Goal: Transaction & Acquisition: Purchase product/service

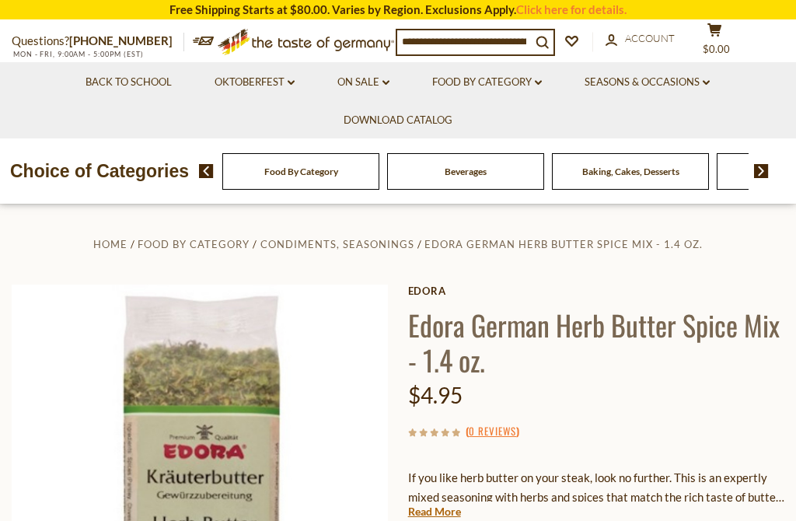
click at [512, 77] on link "Food By Category dropdown_arrow" at bounding box center [487, 82] width 110 height 17
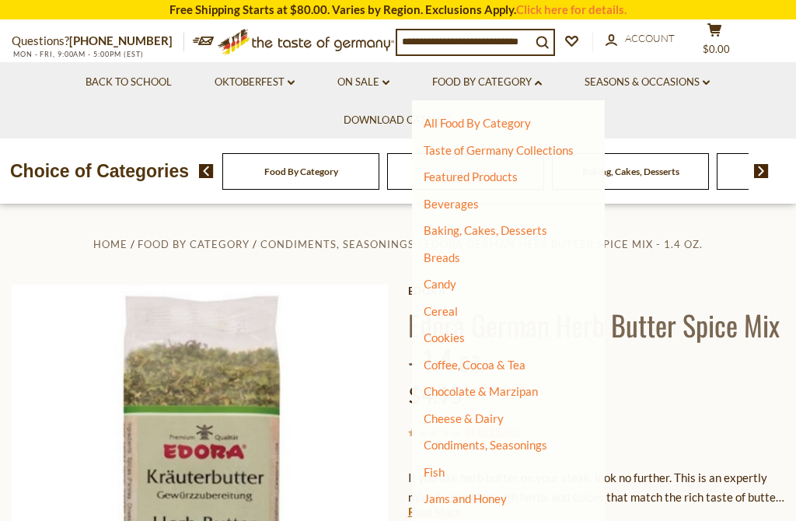
click at [456, 256] on link "Breads" at bounding box center [441, 257] width 37 height 14
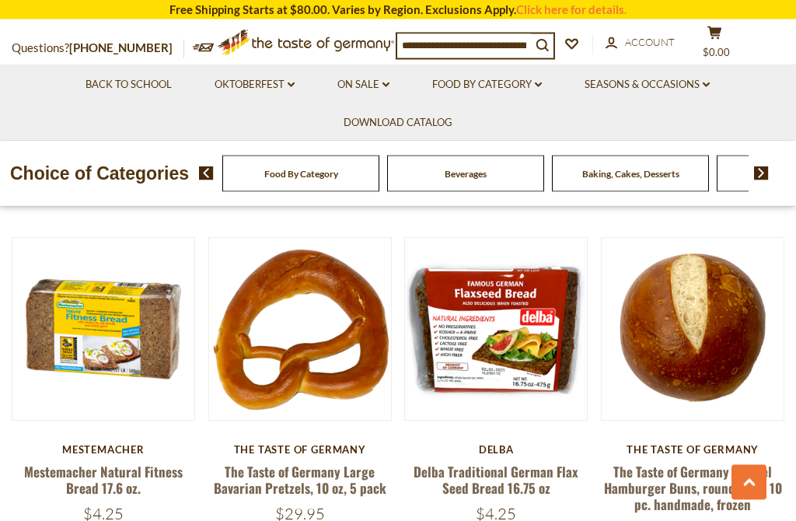
scroll to position [1705, 0]
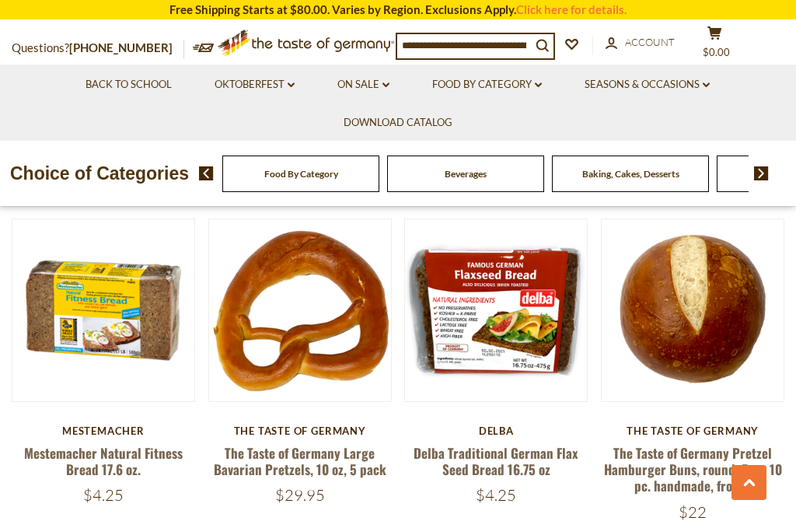
click at [757, 500] on button at bounding box center [748, 482] width 35 height 35
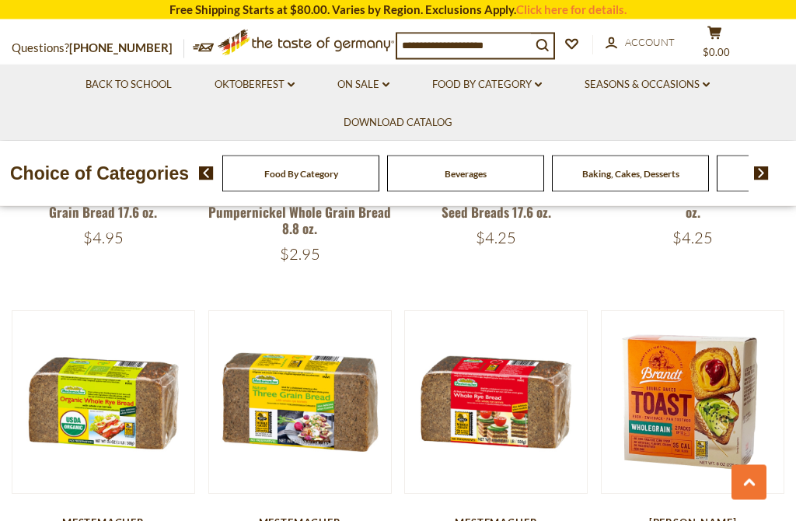
scroll to position [2974, 0]
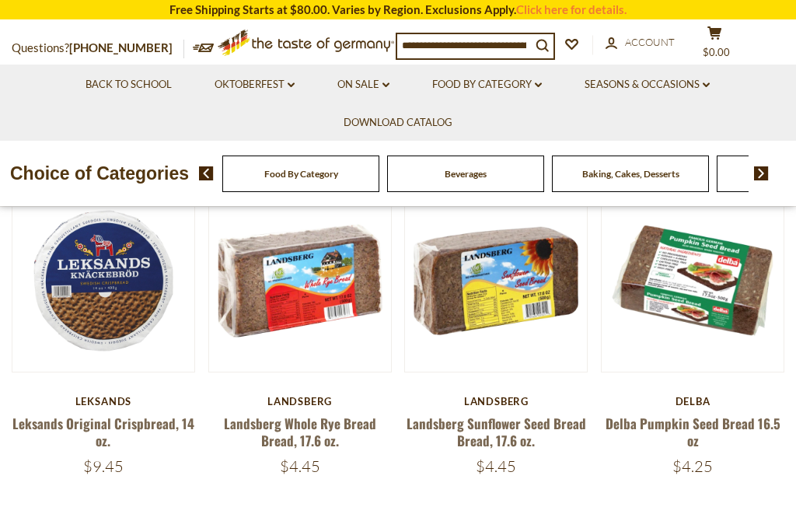
scroll to position [363, 0]
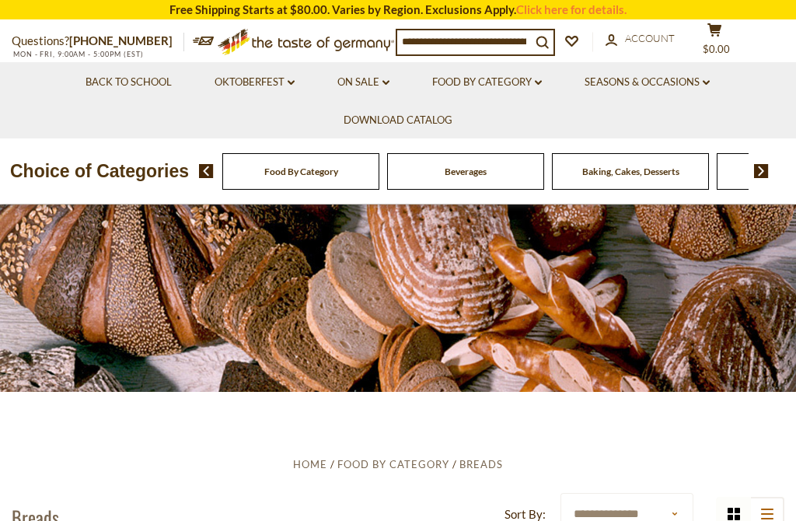
scroll to position [0, 0]
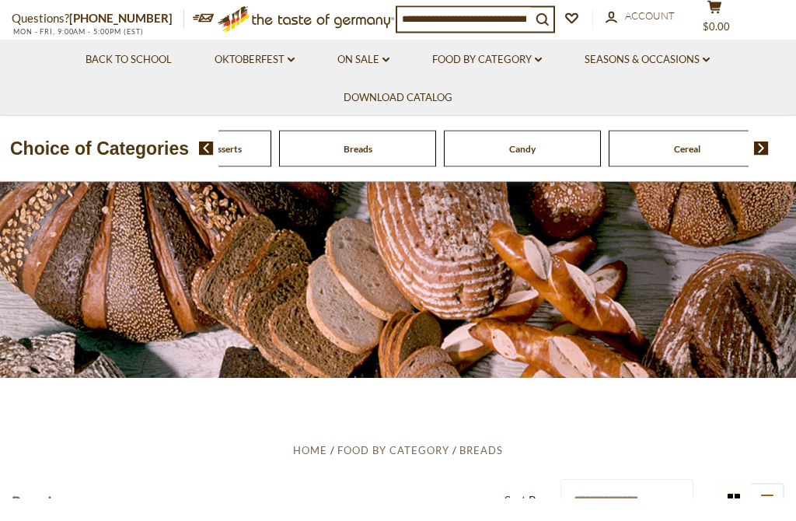
scroll to position [26, 0]
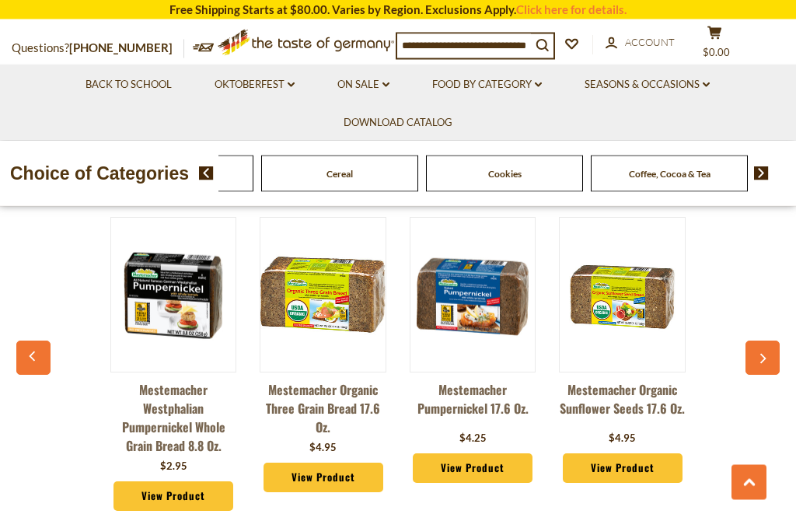
scroll to position [3734, 0]
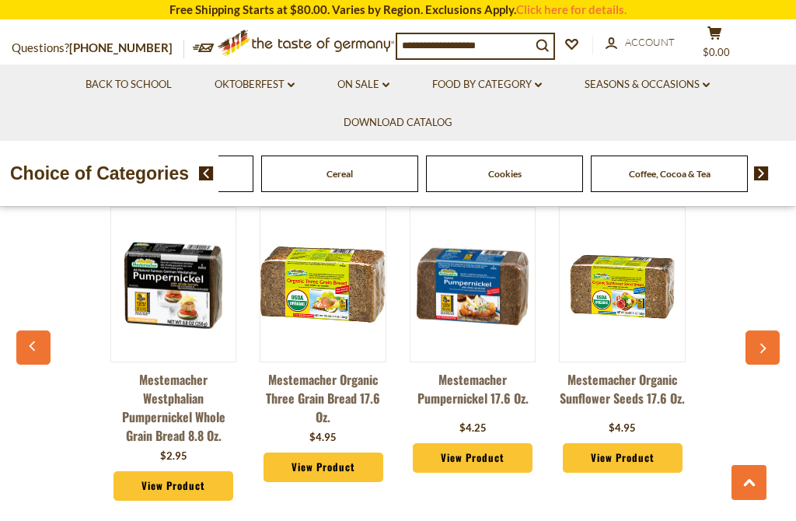
click at [189, 471] on link "View Product" at bounding box center [173, 486] width 120 height 30
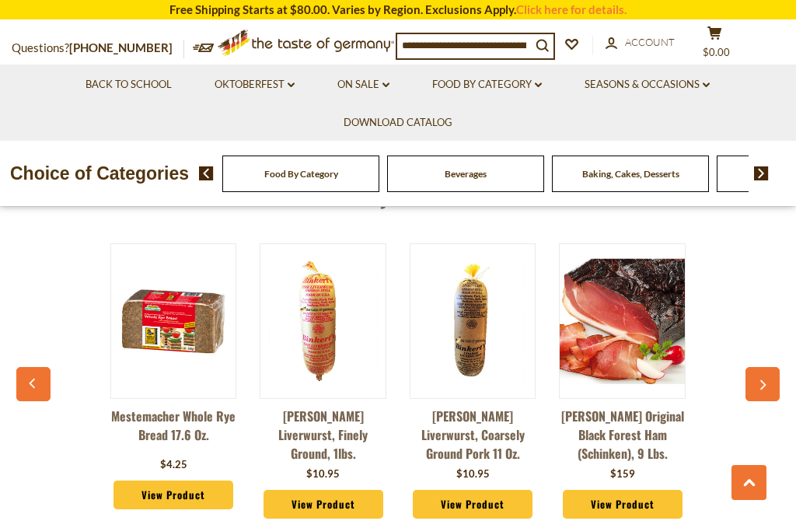
scroll to position [1081, 0]
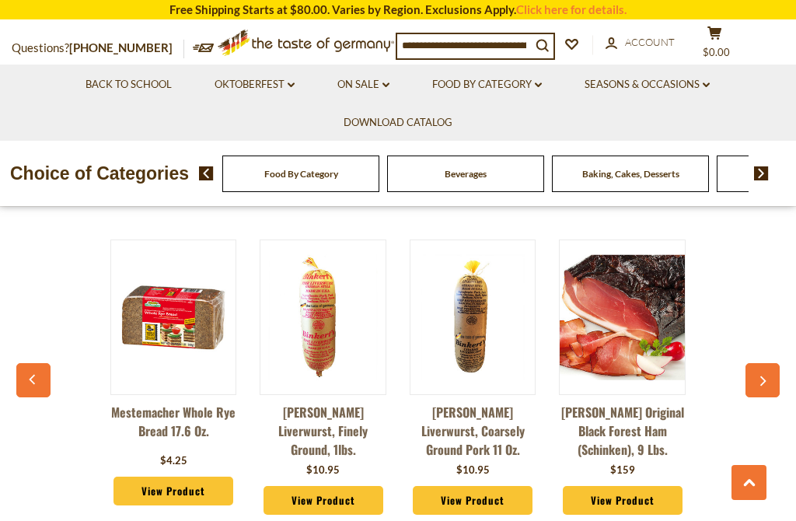
click at [742, 430] on div "Mestemacher Whole Rye Bread 17.6 oz. $4.25 View Product Binkert's Liverwurst, F…" at bounding box center [398, 390] width 748 height 340
click at [761, 378] on button "button" at bounding box center [762, 380] width 34 height 34
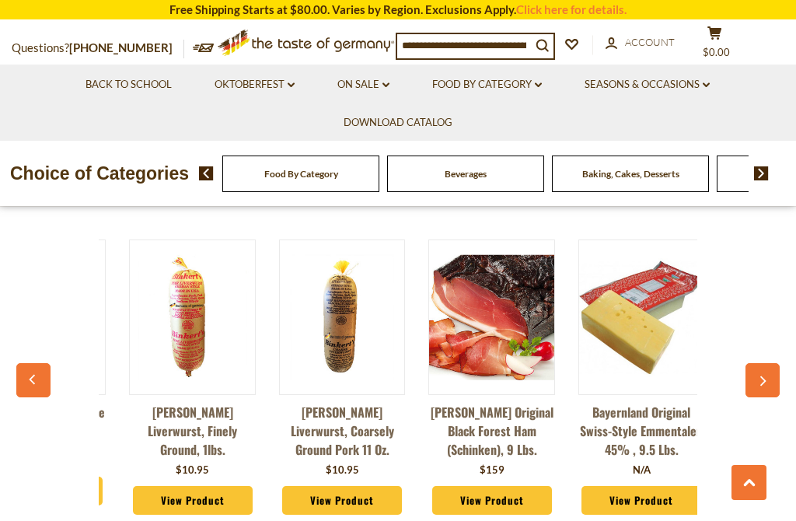
scroll to position [0, 150]
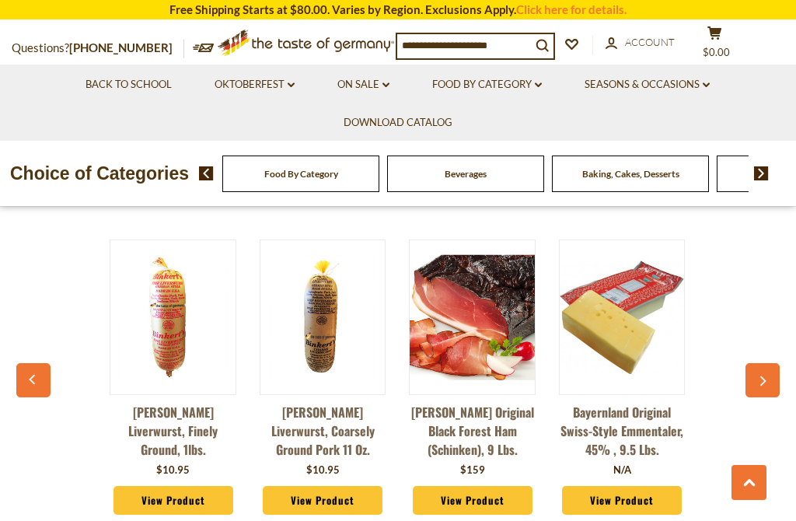
click at [768, 364] on button "button" at bounding box center [762, 380] width 34 height 34
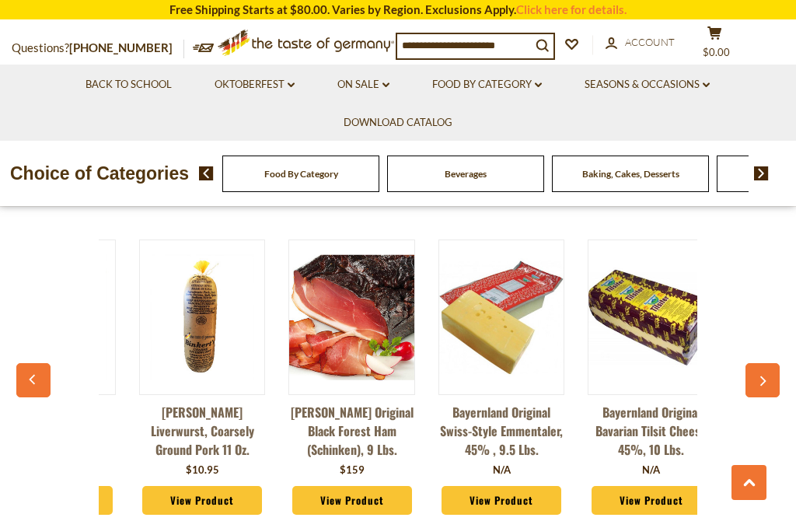
scroll to position [0, 300]
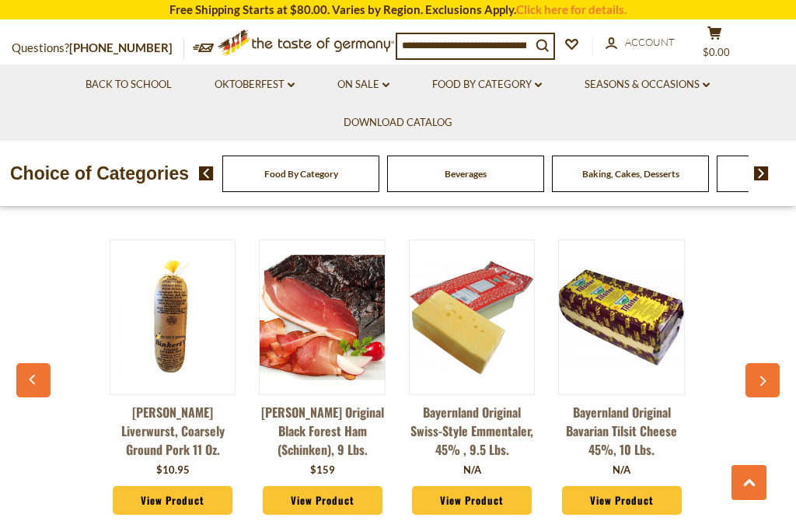
click at [793, 340] on div "You May Also Like Mestemacher Whole Rye Bread 17.6 oz. $4.25 View Product $10.9…" at bounding box center [398, 358] width 796 height 404
click at [785, 345] on div "You May Also Like Mestemacher Whole Rye Bread 17.6 oz. $4.25 View Product $10.9…" at bounding box center [398, 358] width 796 height 404
click at [770, 363] on button "button" at bounding box center [762, 380] width 34 height 34
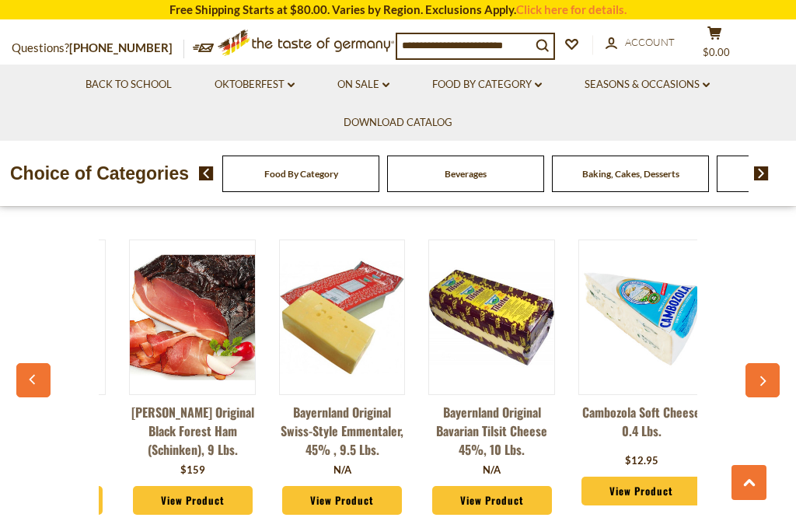
scroll to position [0, 450]
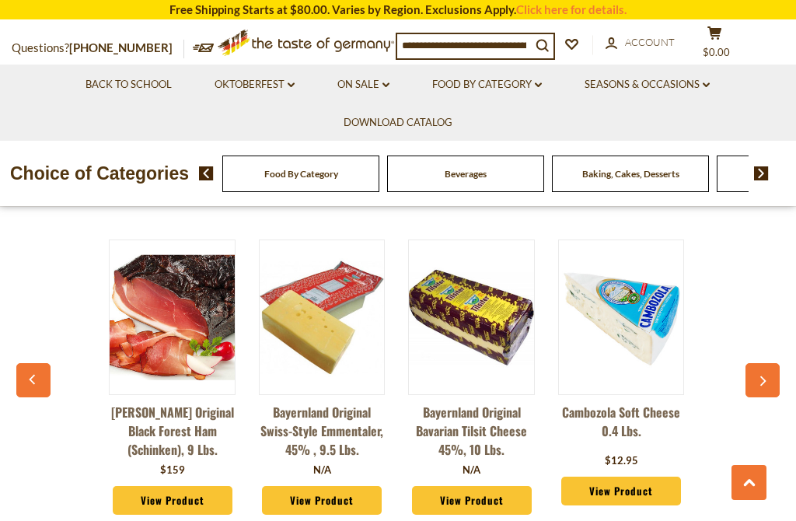
click at [779, 363] on button "button" at bounding box center [762, 380] width 34 height 34
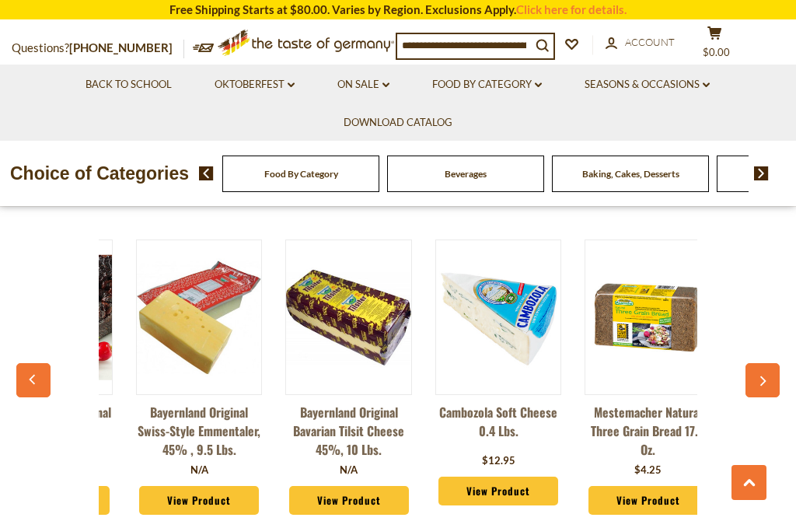
scroll to position [0, 600]
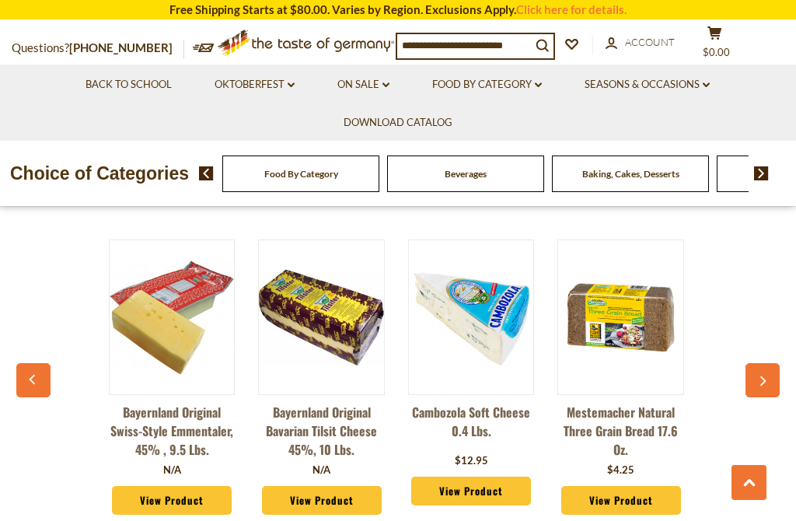
click at [777, 363] on button "button" at bounding box center [762, 380] width 34 height 34
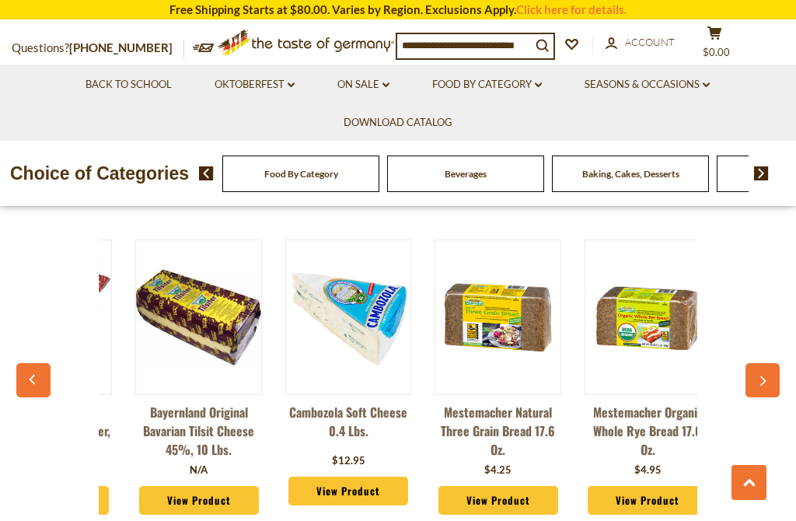
scroll to position [0, 750]
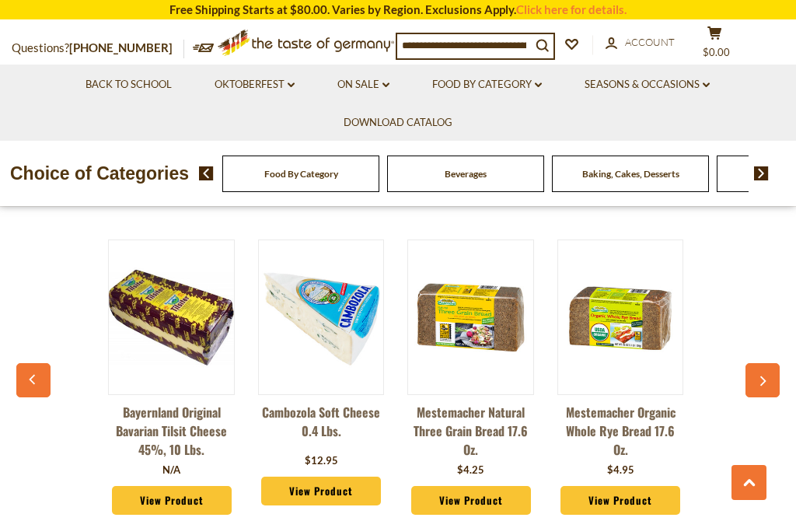
click at [785, 358] on div "You May Also Like Mestemacher Whole Rye Bread 17.6 oz. $4.25 View Product $10.9…" at bounding box center [398, 358] width 796 height 404
click at [771, 365] on button "button" at bounding box center [762, 380] width 34 height 34
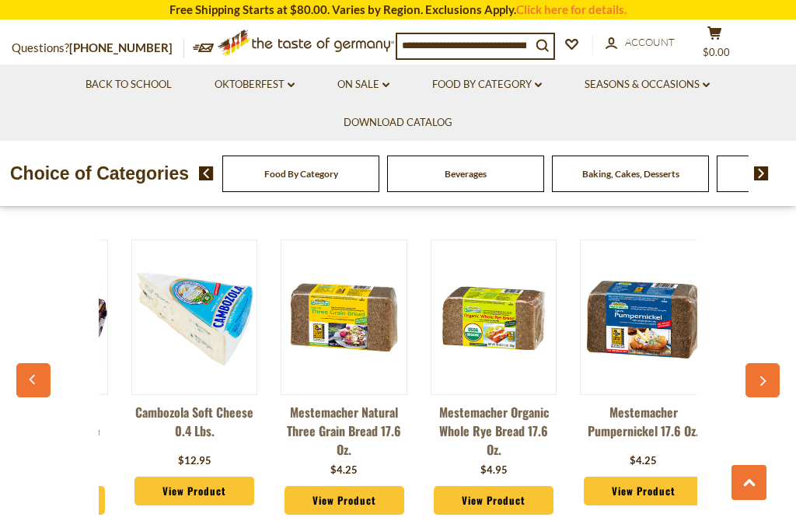
scroll to position [0, 900]
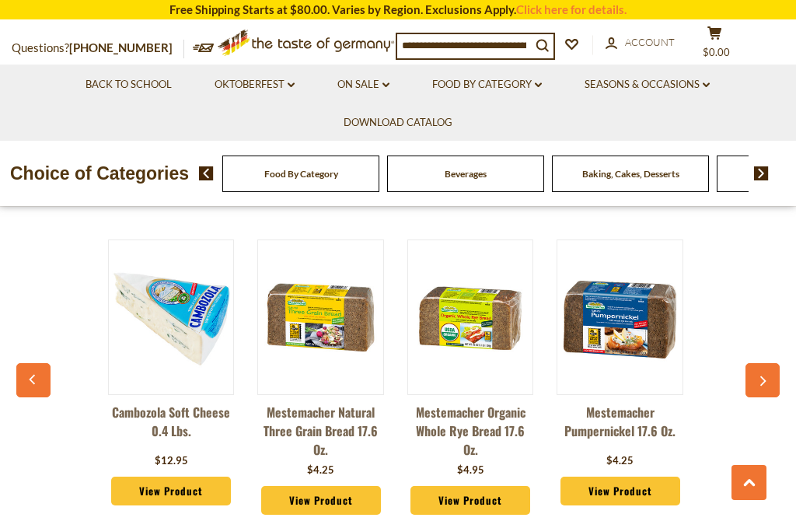
click at [785, 357] on div "You May Also Like Mestemacher Whole Rye Bread 17.6 oz. $4.25 View Product $10.9…" at bounding box center [398, 358] width 796 height 404
click at [769, 364] on button "button" at bounding box center [762, 380] width 34 height 34
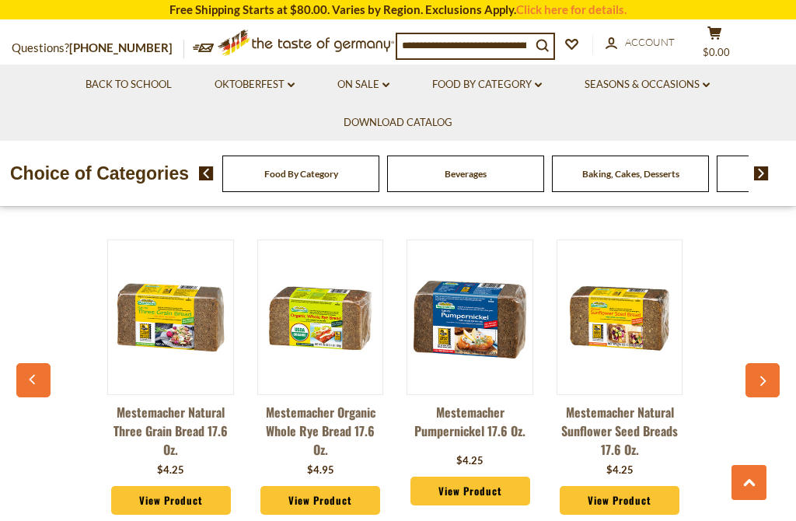
click at [778, 363] on button "button" at bounding box center [762, 380] width 34 height 34
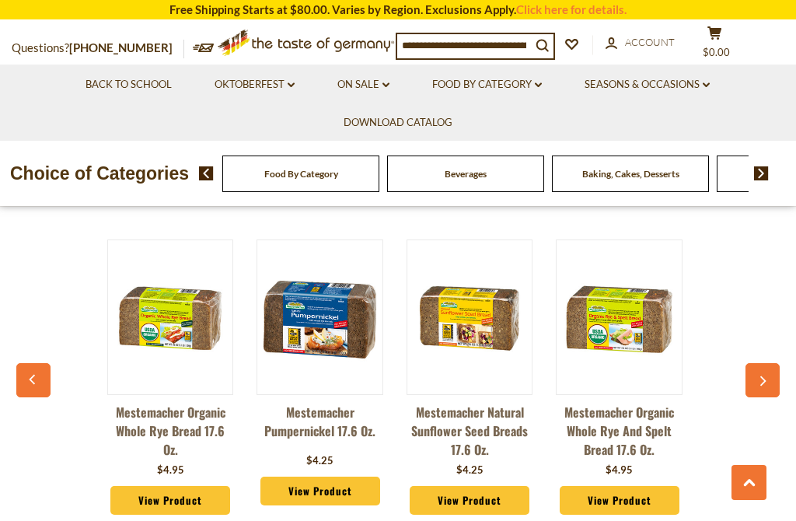
click at [769, 366] on button "button" at bounding box center [762, 380] width 34 height 34
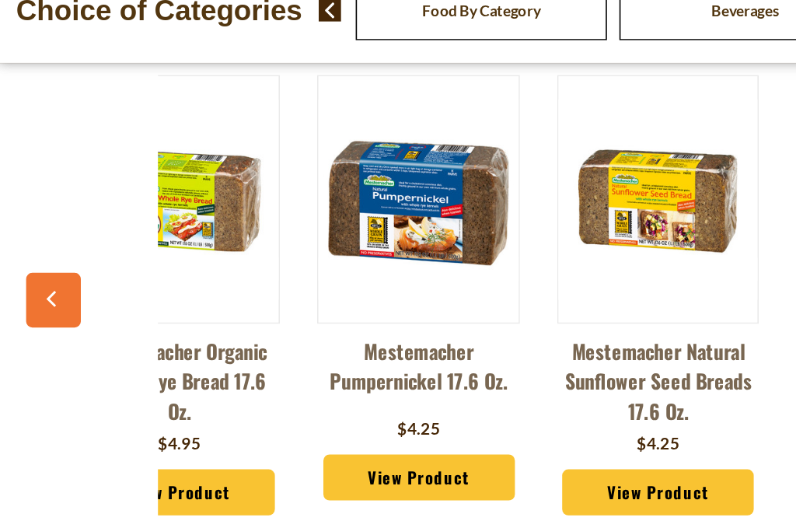
scroll to position [1107, 0]
click at [47, 336] on button "button" at bounding box center [33, 353] width 34 height 34
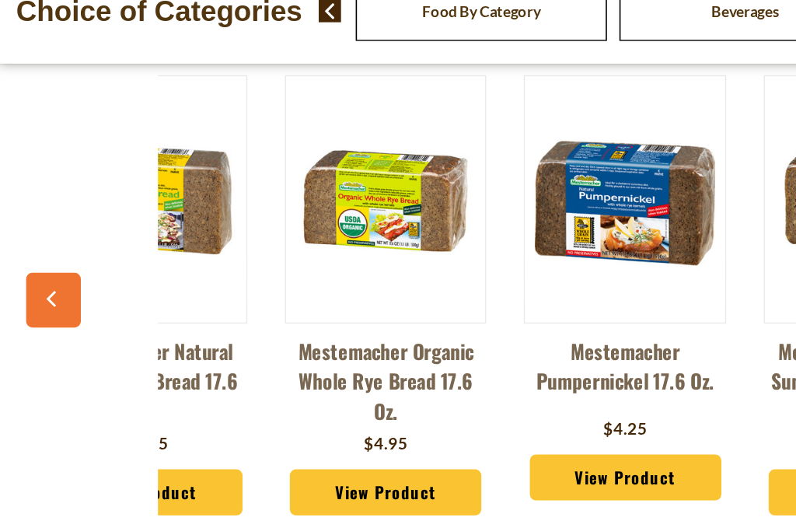
scroll to position [0, 1108]
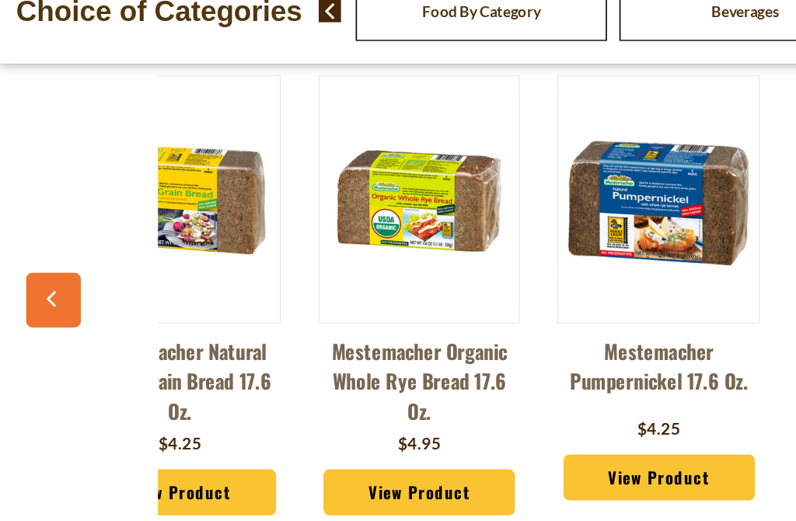
click at [33, 347] on icon "button" at bounding box center [33, 352] width 6 height 10
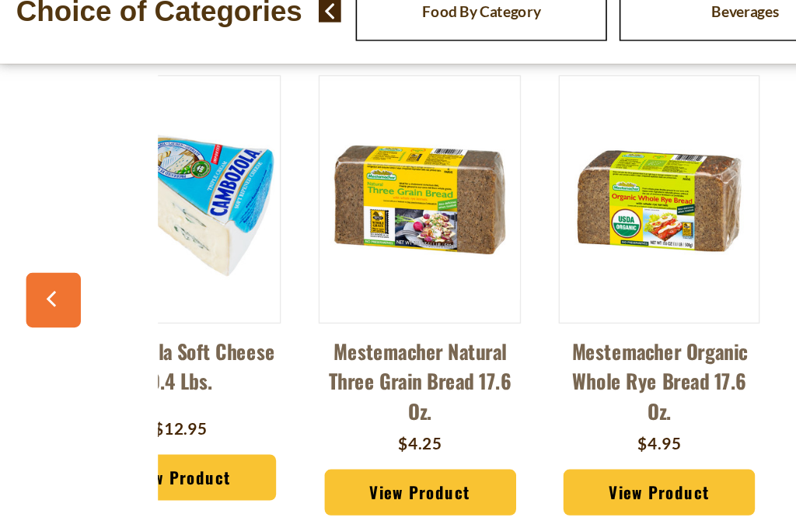
click at [49, 336] on button "button" at bounding box center [33, 353] width 34 height 34
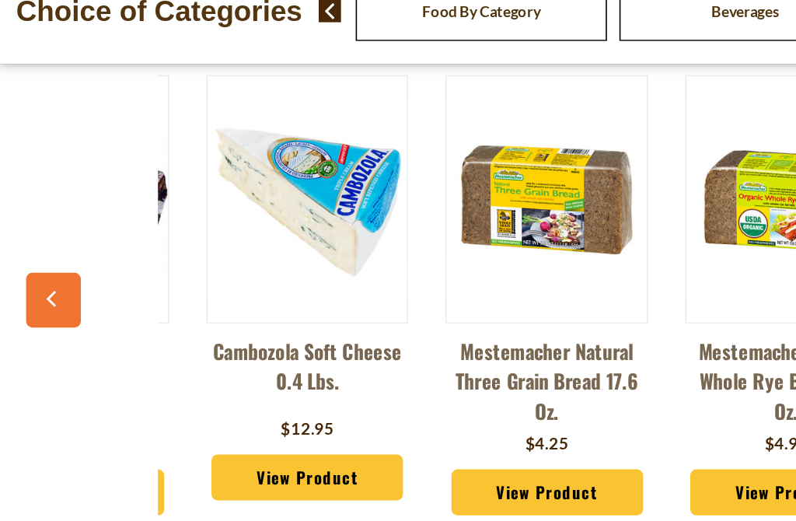
scroll to position [0, 808]
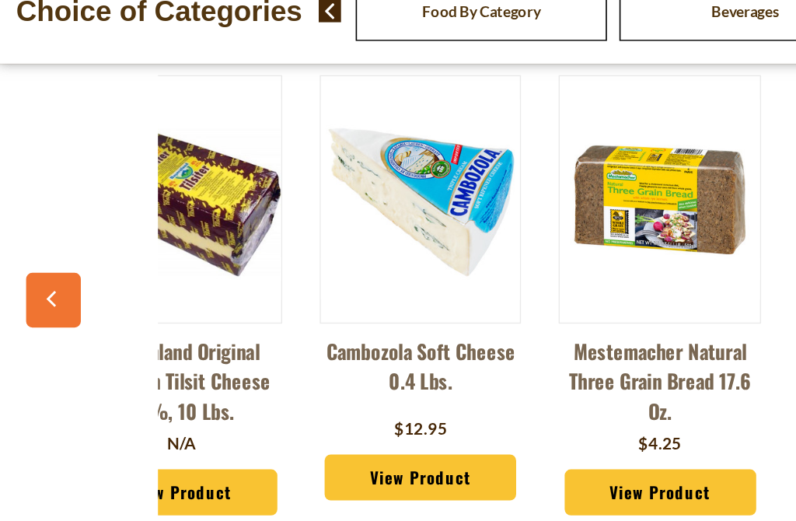
click at [44, 336] on button "button" at bounding box center [33, 353] width 34 height 34
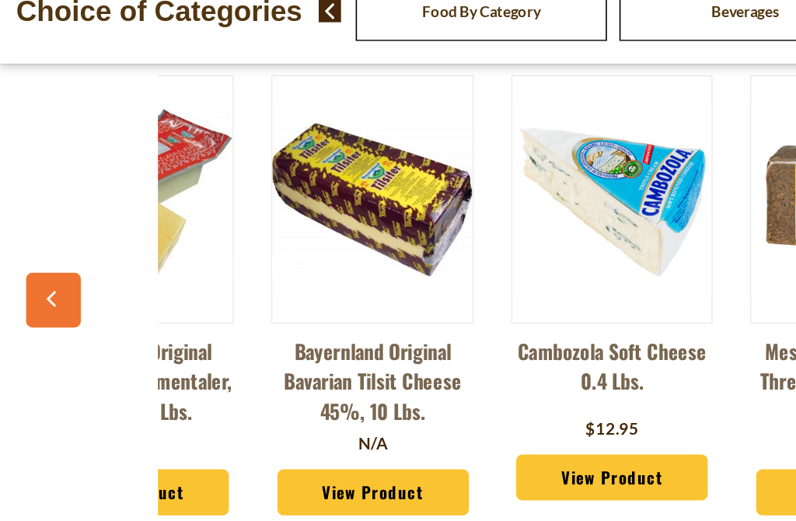
scroll to position [0, 658]
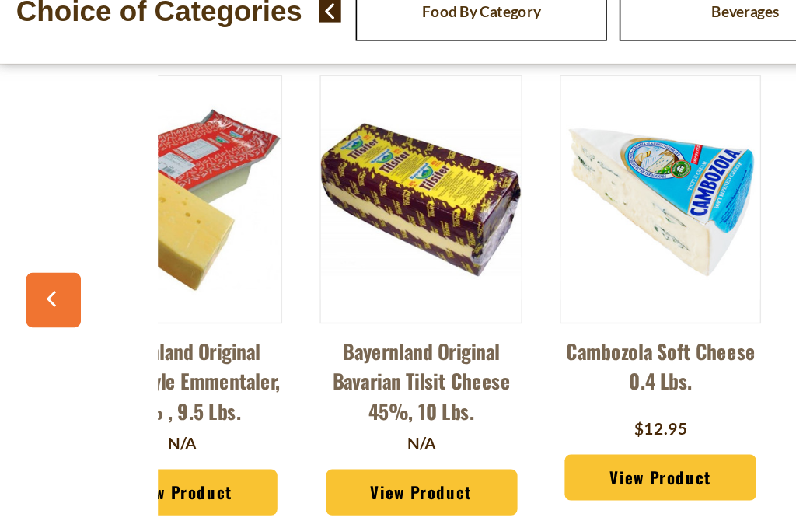
click at [275, 459] on link "View Product" at bounding box center [264, 474] width 120 height 30
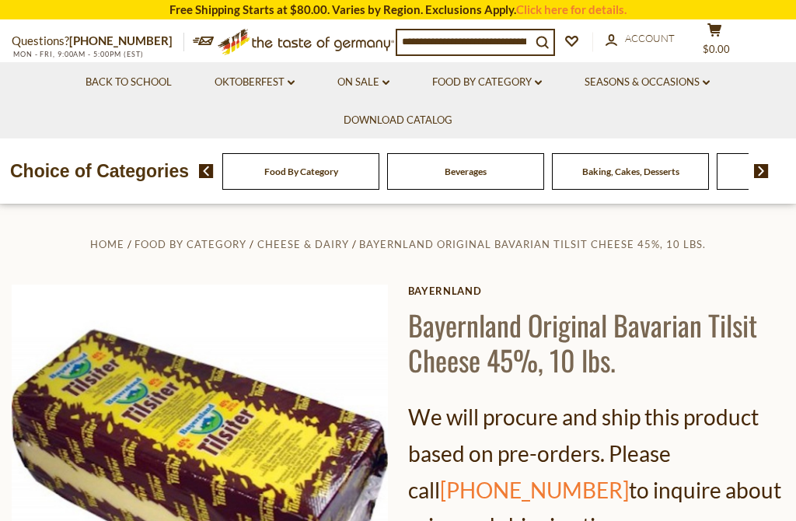
click at [766, 174] on img at bounding box center [761, 171] width 15 height 14
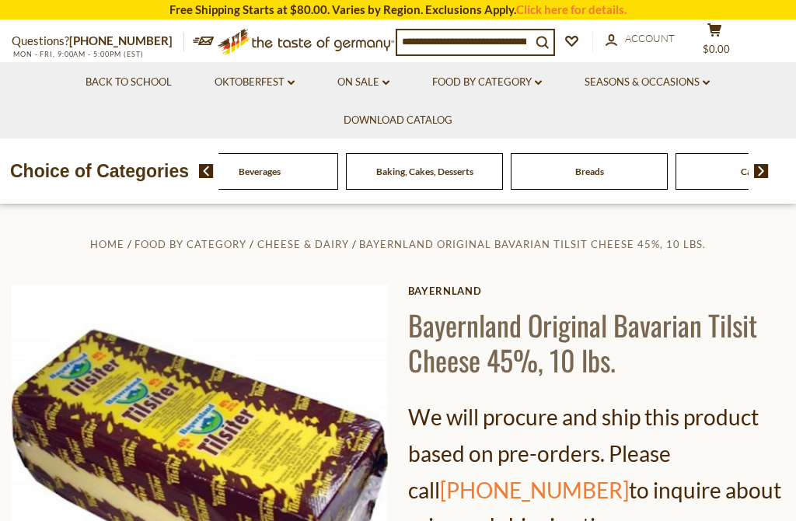
click at [768, 167] on img at bounding box center [761, 171] width 15 height 14
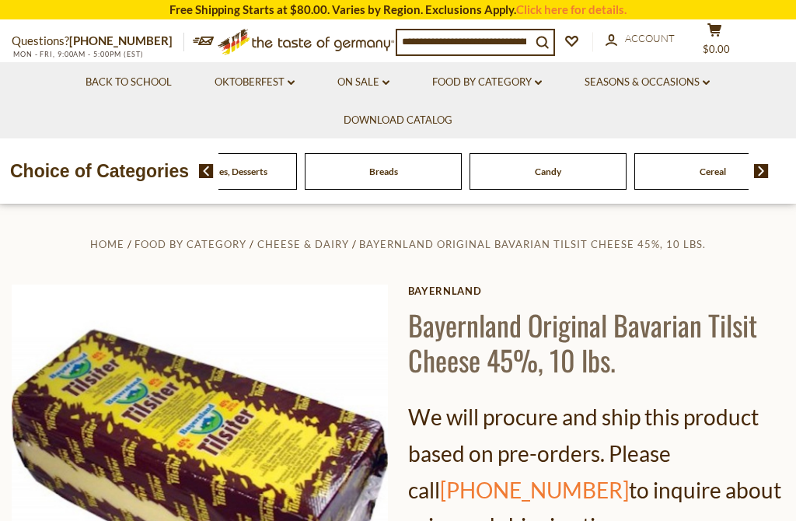
click at [766, 173] on img at bounding box center [761, 171] width 15 height 14
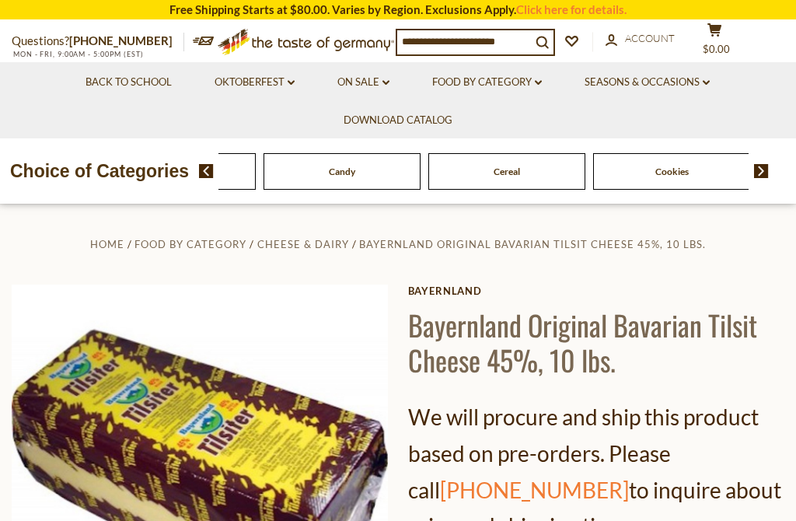
click at [779, 173] on div "Food By Category Beverages Baking, Cakes, Desserts Breads Candy Cereal Cookies …" at bounding box center [497, 170] width 597 height 37
click at [768, 172] on img at bounding box center [761, 171] width 15 height 14
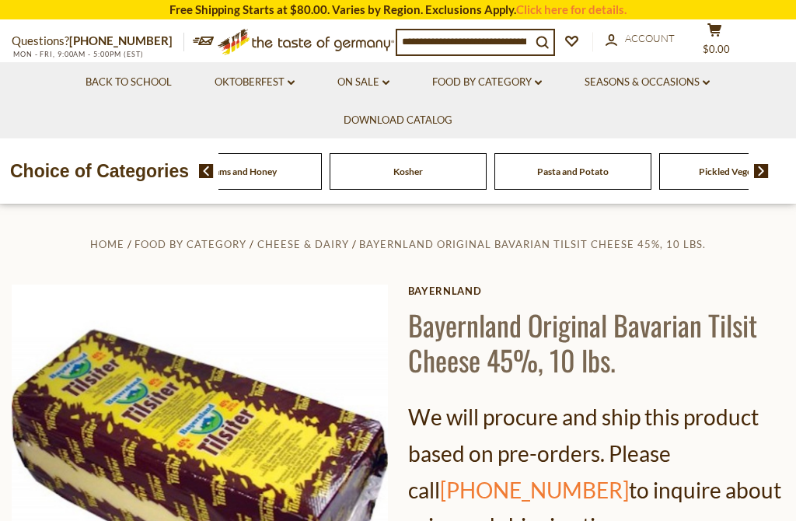
scroll to position [1, 0]
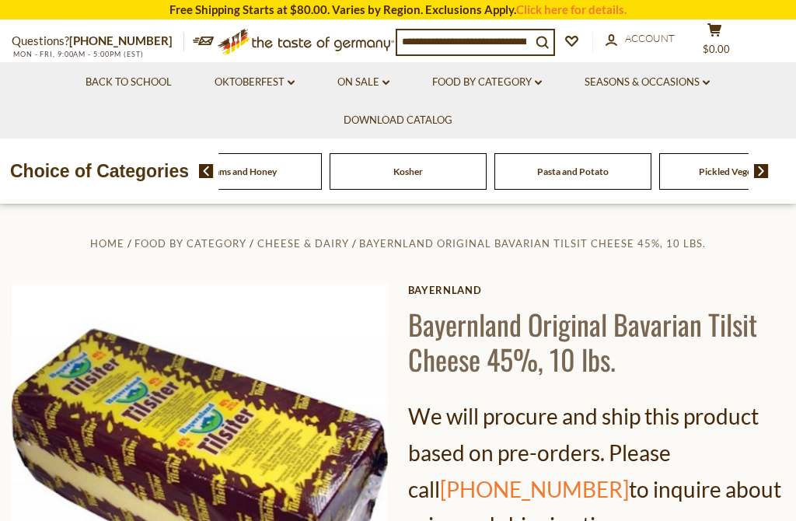
click at [795, 159] on div "Food By Category Beverages Baking, Cakes, Desserts Breads Candy Cereal Cookies …" at bounding box center [497, 170] width 597 height 37
click at [746, 176] on span at bounding box center [755, 171] width 26 height 14
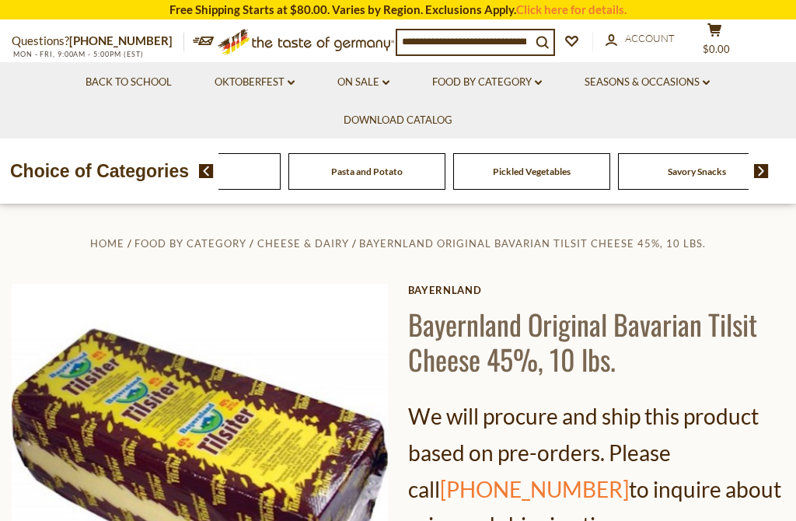
click at [207, 174] on img at bounding box center [206, 171] width 15 height 14
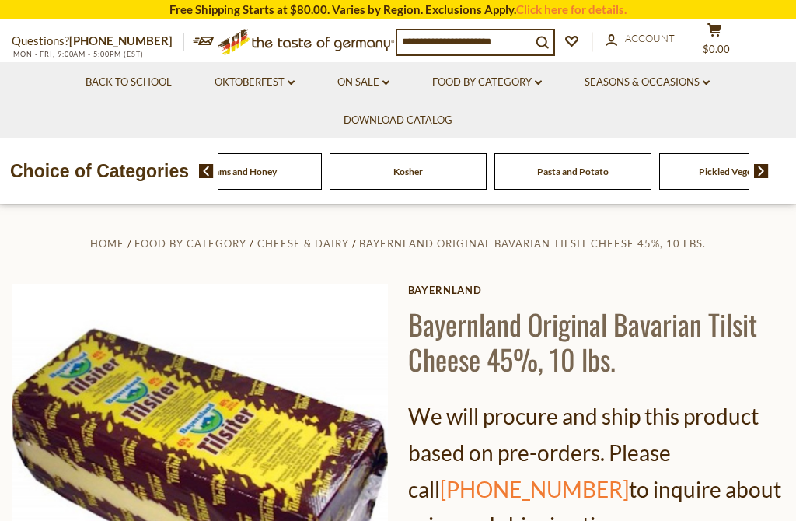
click at [207, 174] on img at bounding box center [206, 171] width 15 height 14
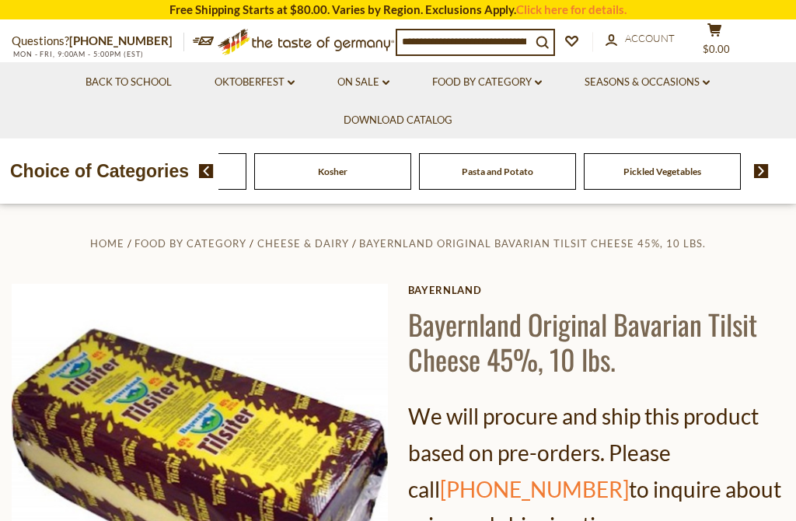
click at [215, 186] on div "Food By Category Beverages Baking, Cakes, Desserts Breads Candy Cereal Cookies …" at bounding box center [497, 170] width 597 height 37
click at [211, 170] on img at bounding box center [206, 171] width 15 height 14
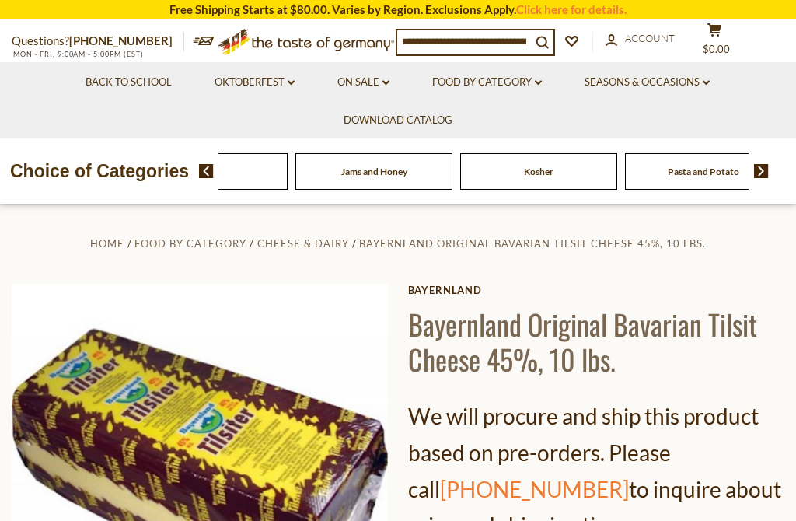
click at [215, 185] on div "Food By Category Beverages Baking, Cakes, Desserts Breads Candy Cereal Cookies …" at bounding box center [497, 170] width 597 height 37
click at [211, 171] on img at bounding box center [206, 171] width 15 height 14
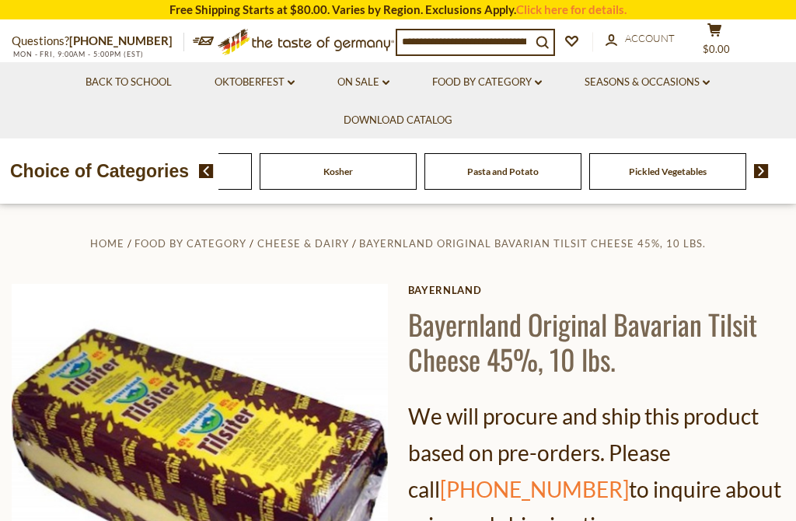
click at [207, 169] on span "Jams and Honey" at bounding box center [174, 171] width 66 height 12
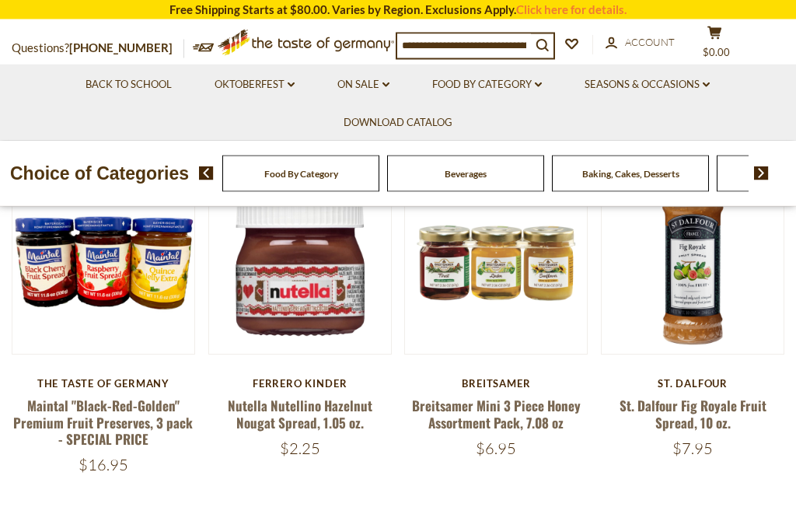
scroll to position [430, 0]
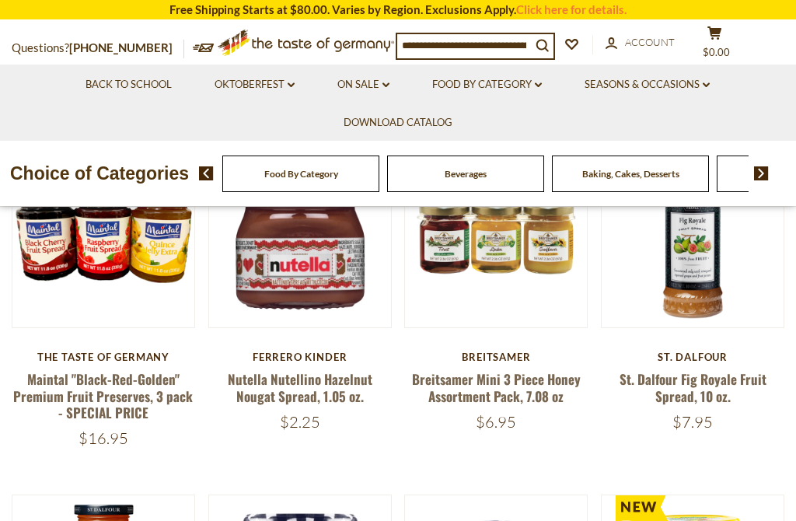
click at [734, 373] on link "St. Dalfour Fig Royale Fruit Spread, 10 oz." at bounding box center [692, 387] width 147 height 36
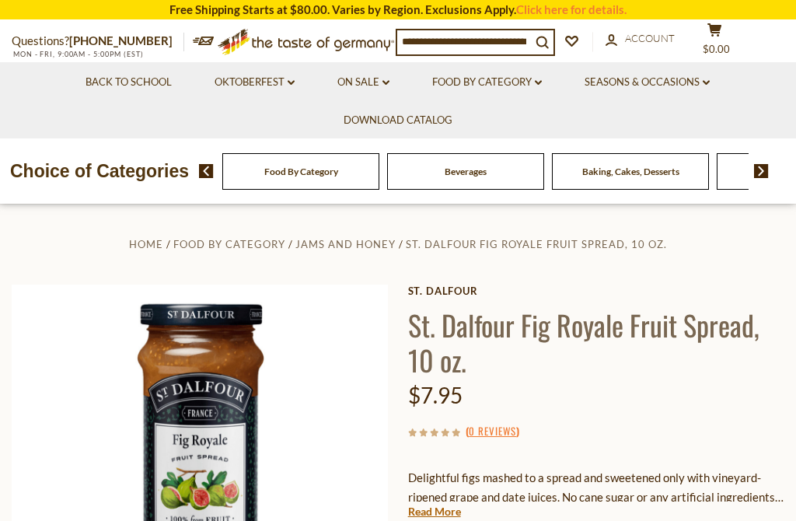
click at [485, 44] on input at bounding box center [464, 41] width 134 height 22
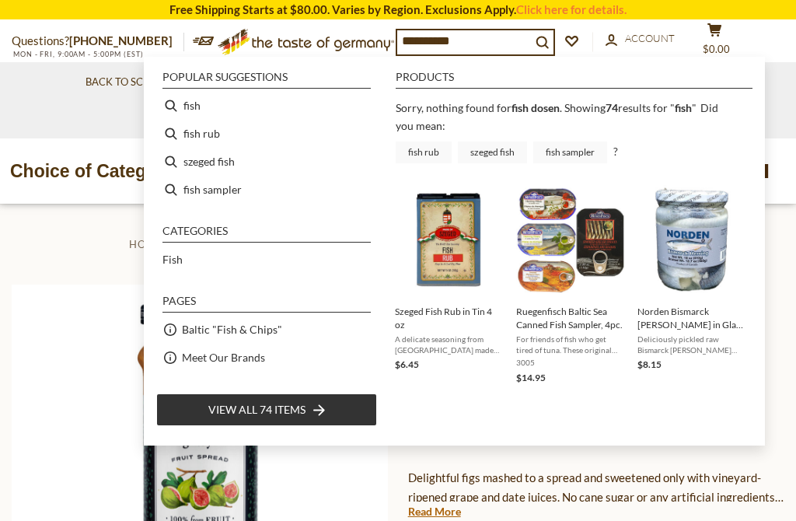
click at [508, 51] on input "**********" at bounding box center [464, 41] width 134 height 22
click at [181, 110] on li "fish" at bounding box center [266, 106] width 221 height 28
type input "****"
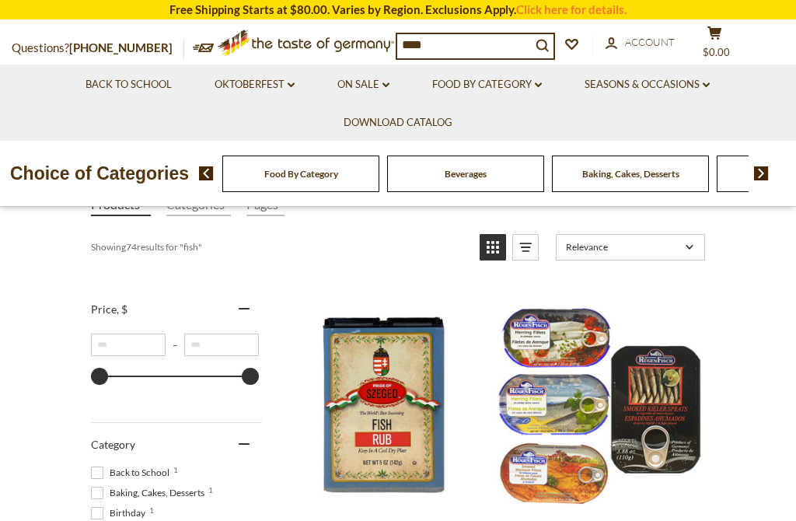
scroll to position [269, 0]
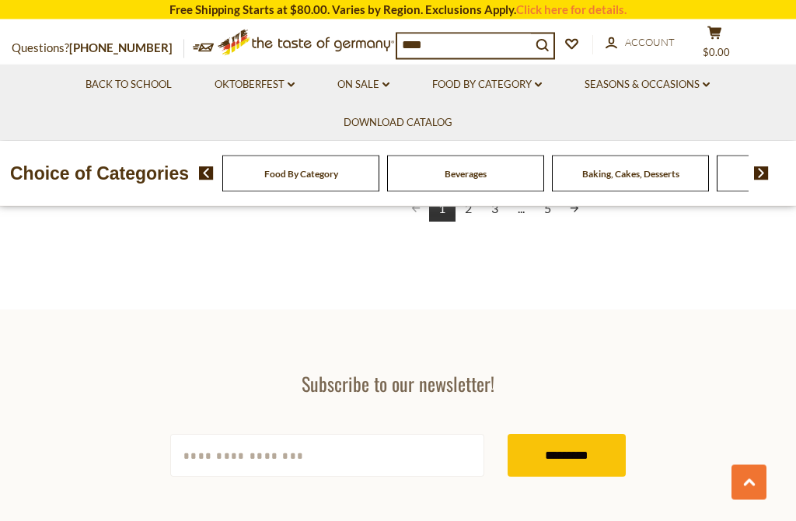
scroll to position [3039, 0]
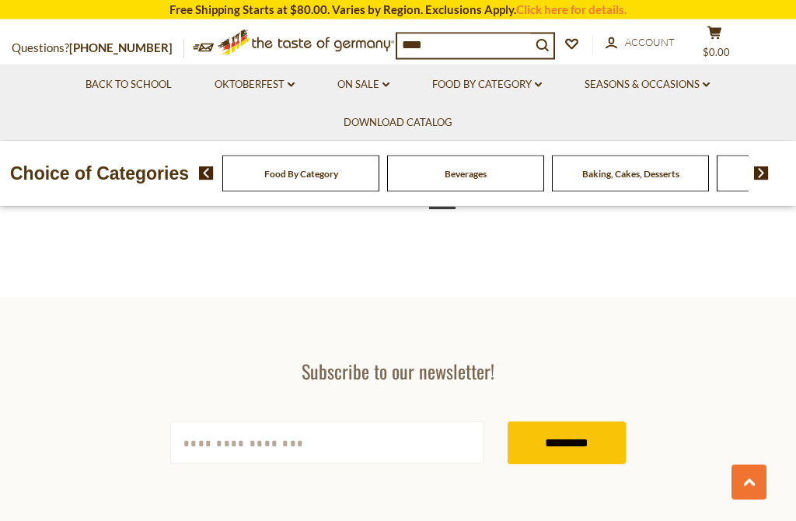
click at [748, 385] on section "Subscribe to our newsletter! yourname@email.com *********" at bounding box center [398, 412] width 796 height 229
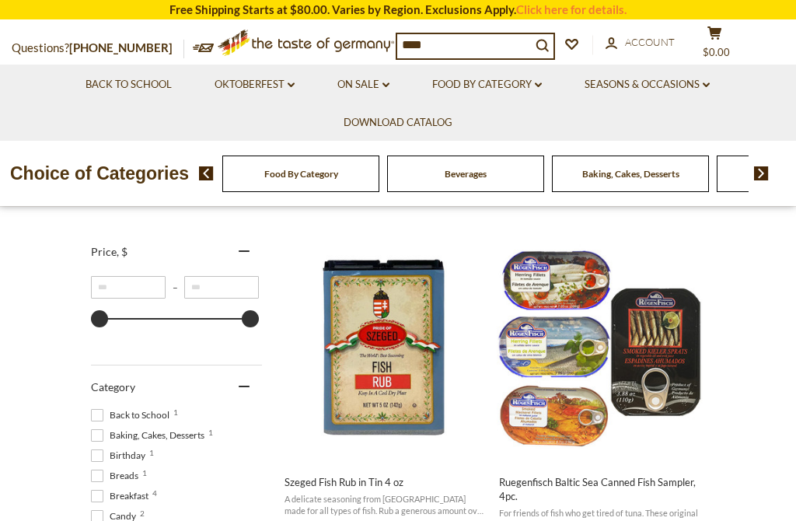
scroll to position [266, 0]
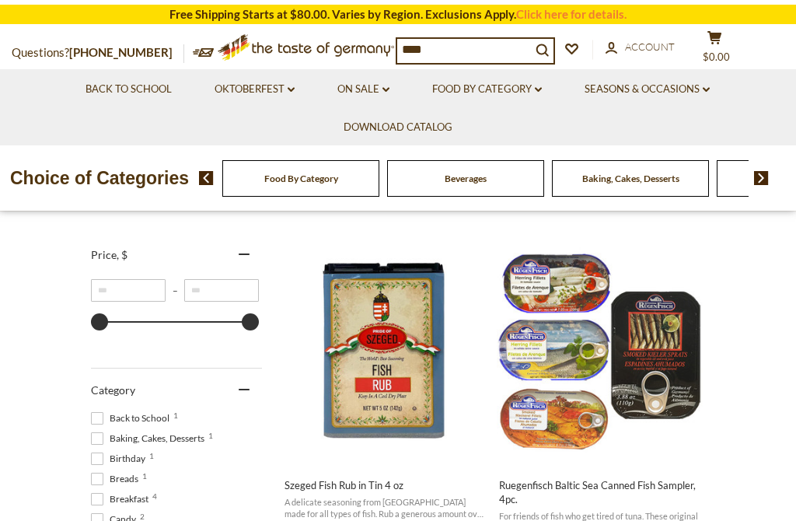
scroll to position [259, 0]
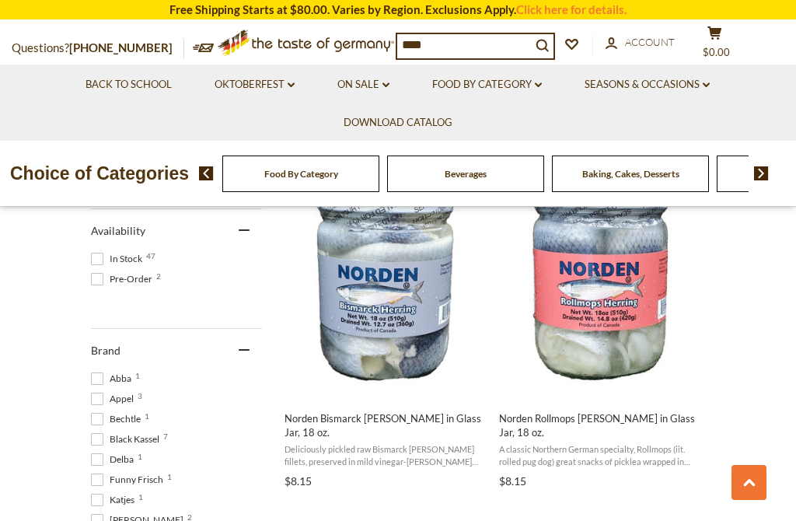
scroll to position [679, 0]
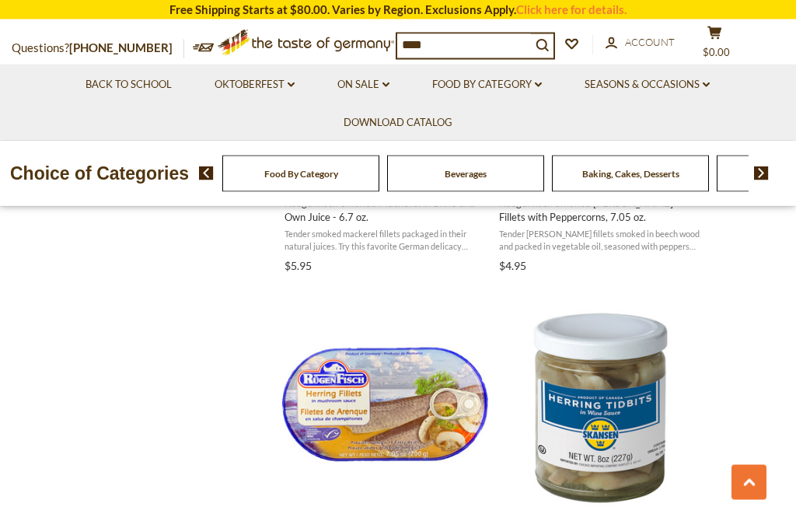
scroll to position [1903, 0]
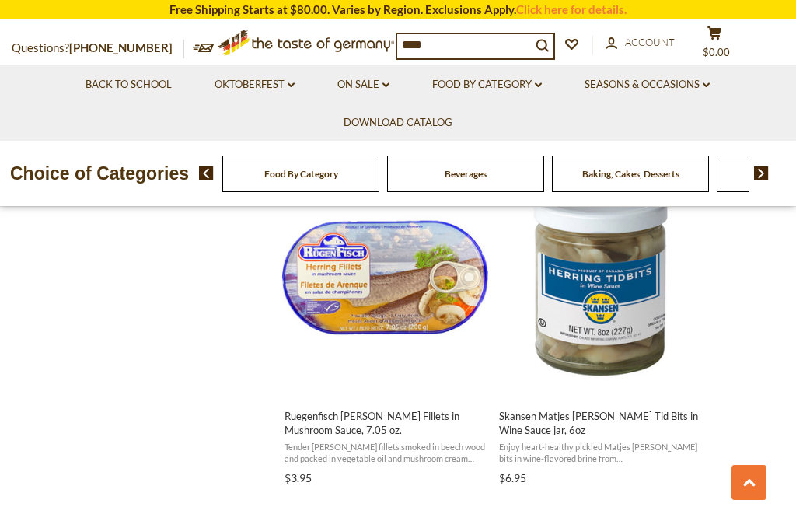
scroll to position [2025, 0]
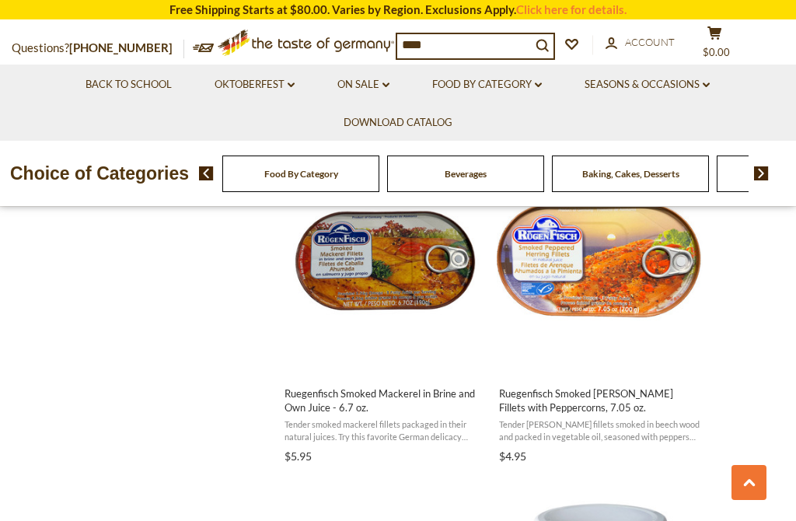
scroll to position [1688, 0]
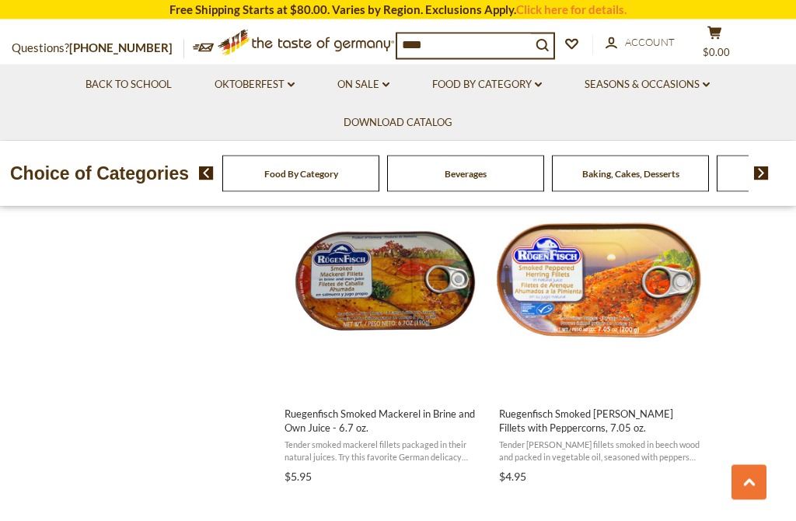
click at [777, 350] on section "Products 74 Categories 1 Pages 2 Showing 74 results for " fish " Relevance Rele…" at bounding box center [398, 149] width 796 height 2998
click at [783, 348] on section "Products 74 Categories 1 Pages 2 Showing 74 results for " fish " Relevance Rele…" at bounding box center [398, 149] width 796 height 2998
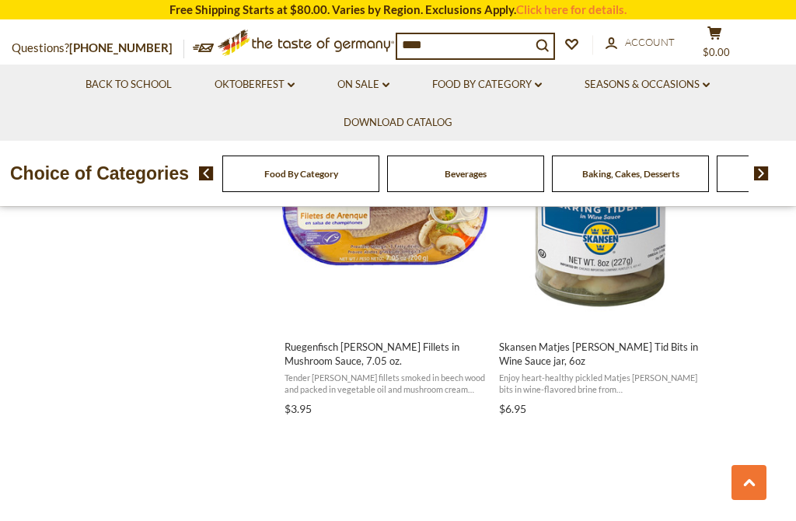
scroll to position [2095, 0]
click at [452, 52] on input "****" at bounding box center [464, 45] width 134 height 22
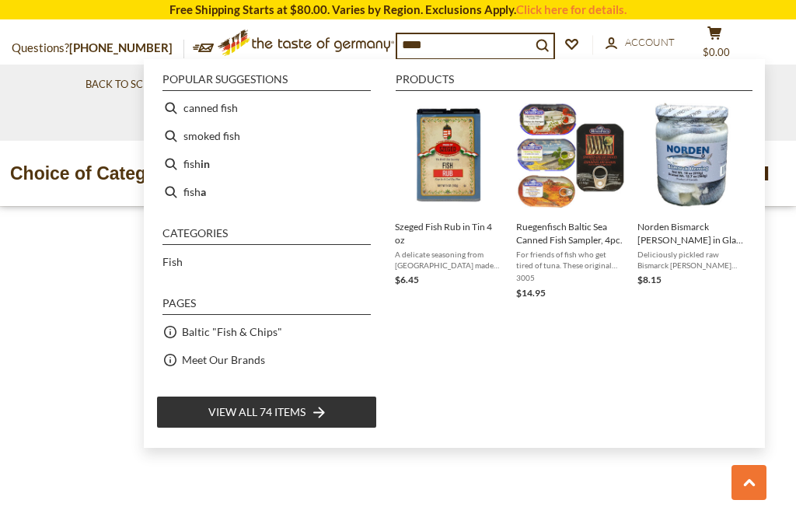
click at [184, 171] on li "fish in" at bounding box center [266, 164] width 221 height 28
type input "*******"
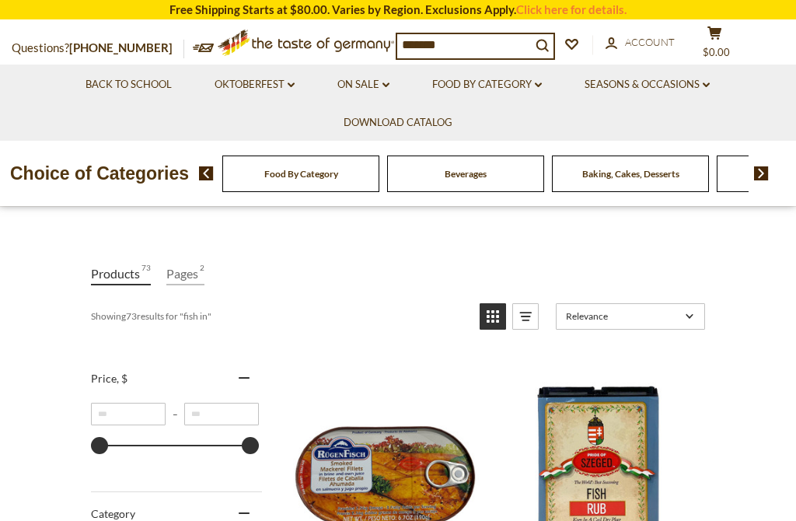
scroll to position [138, 0]
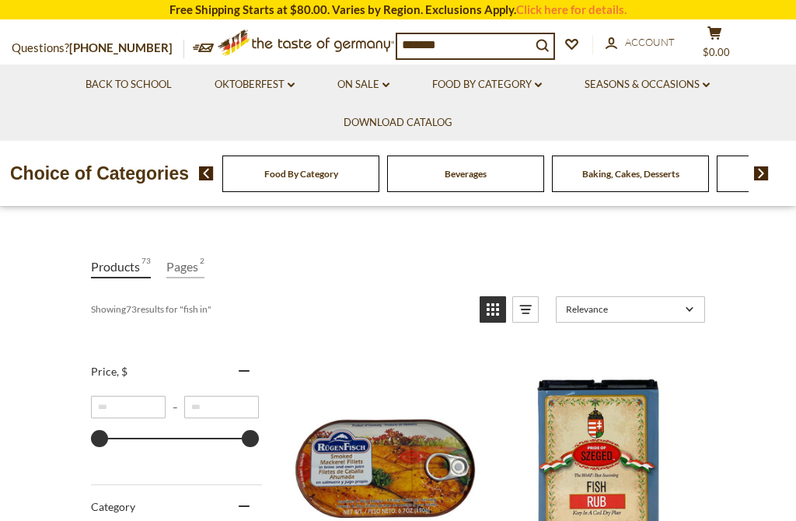
scroll to position [148, 0]
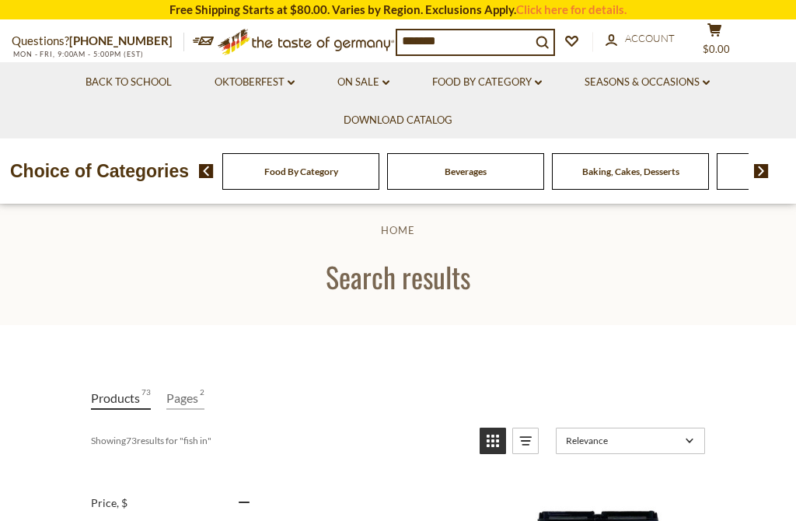
scroll to position [16, 0]
click at [465, 41] on input "*******" at bounding box center [464, 41] width 134 height 22
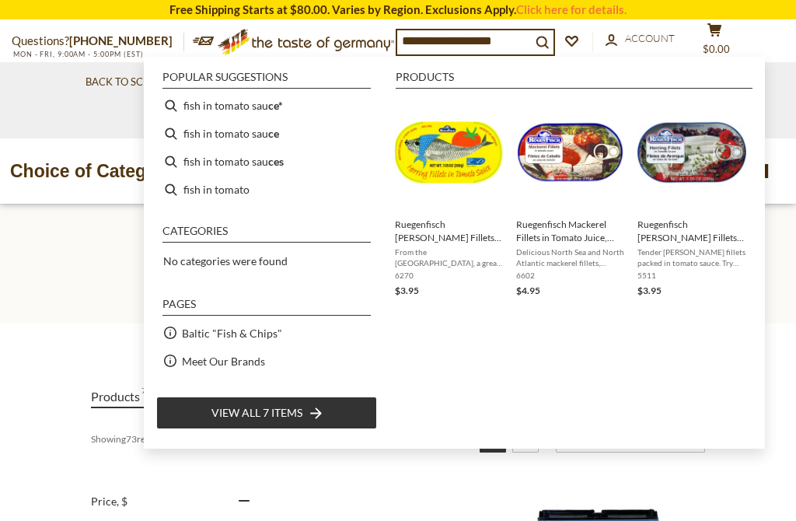
type input "**********"
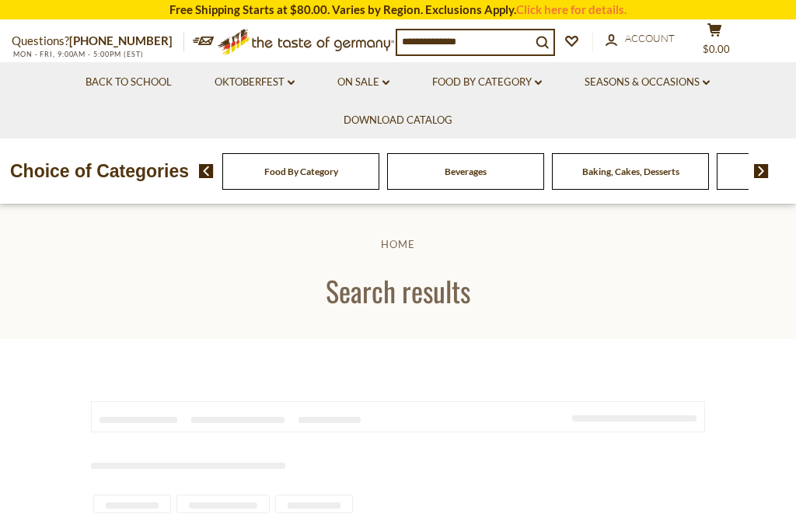
type input "**********"
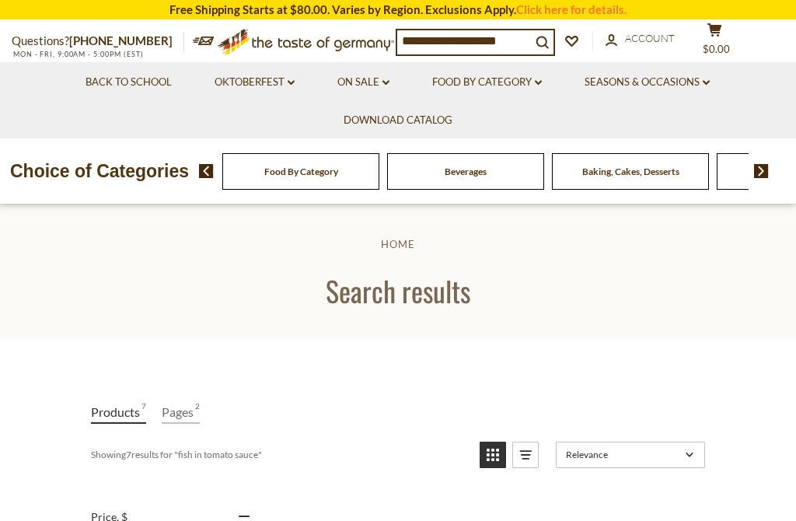
click at [510, 40] on input "**********" at bounding box center [464, 41] width 134 height 22
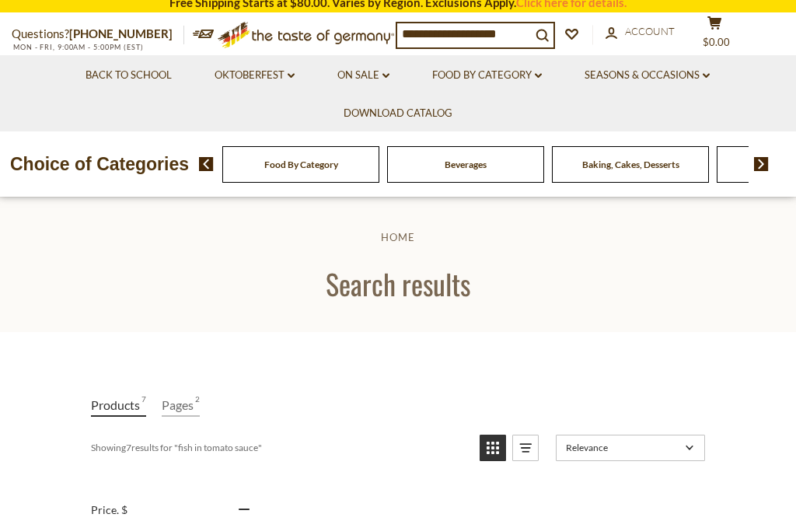
click at [785, 62] on div "Back to School Oktoberfest dropdown_arrow All Oktoberfest Oktoberfest Foods Par…" at bounding box center [398, 100] width 796 height 76
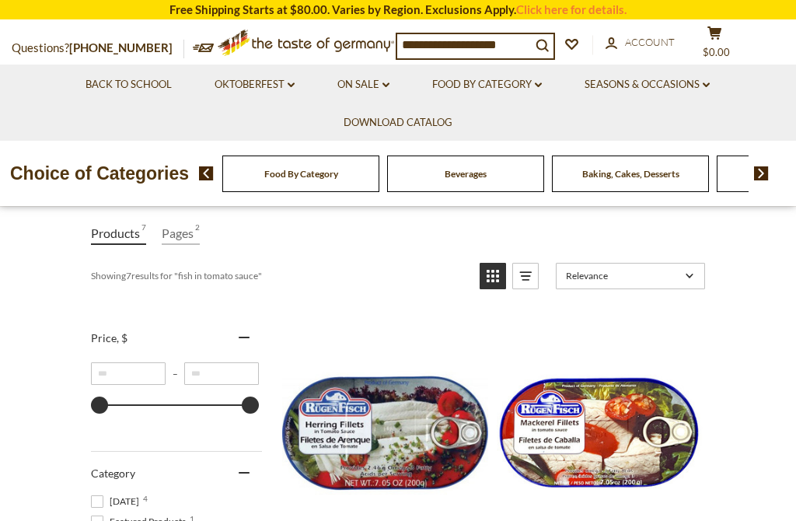
scroll to position [188, 0]
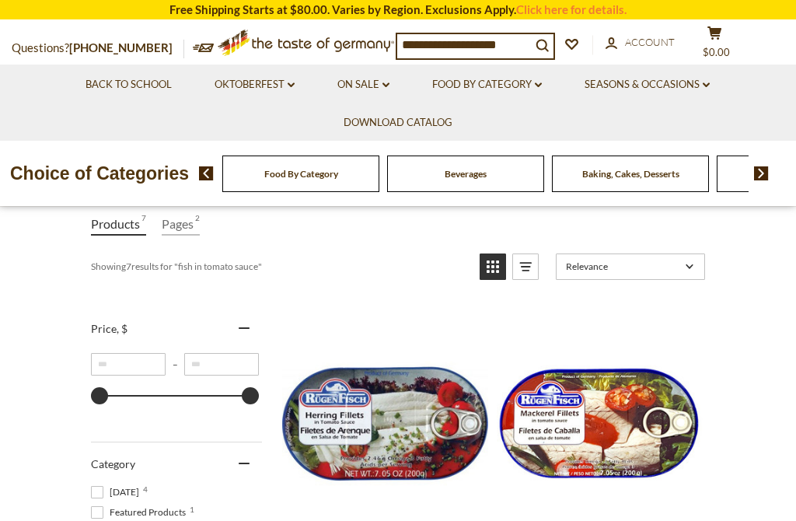
click at [413, 420] on img "Ruegenfisch Herring Fillets in Tomato Sauce,7.05 oz." at bounding box center [385, 424] width 206 height 206
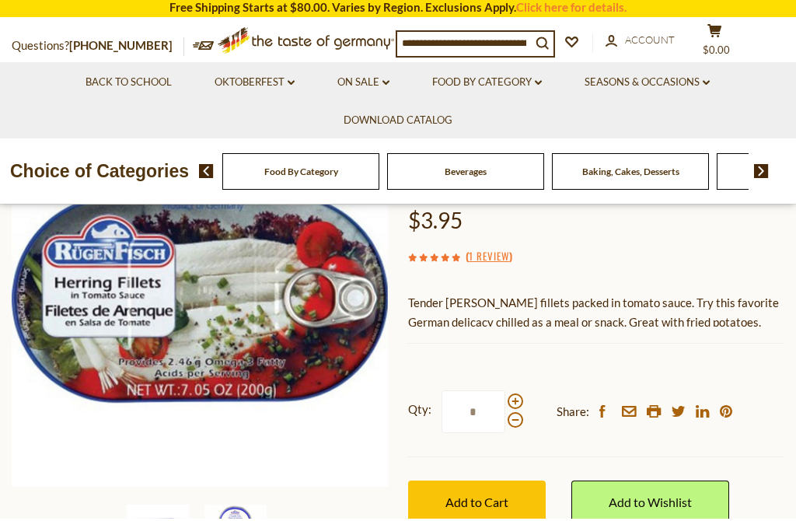
scroll to position [176, 0]
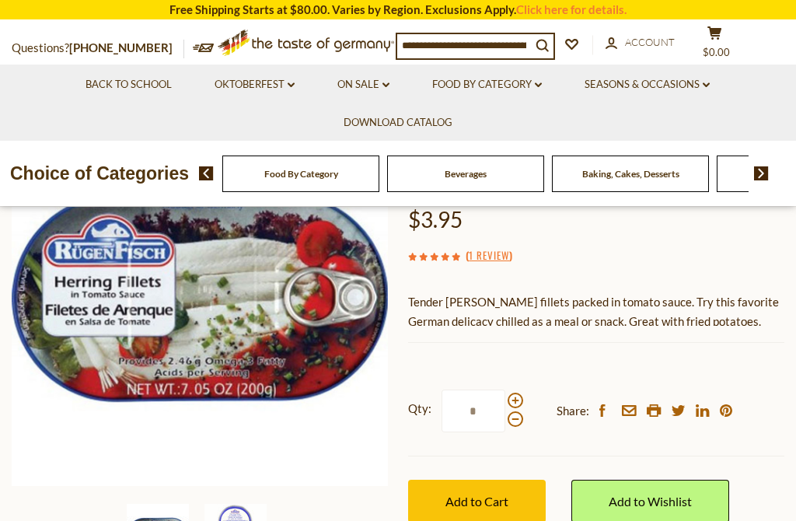
click at [500, 500] on span "Add to Cart" at bounding box center [476, 500] width 63 height 15
click at [548, 39] on icon "search_icon" at bounding box center [541, 45] width 13 height 13
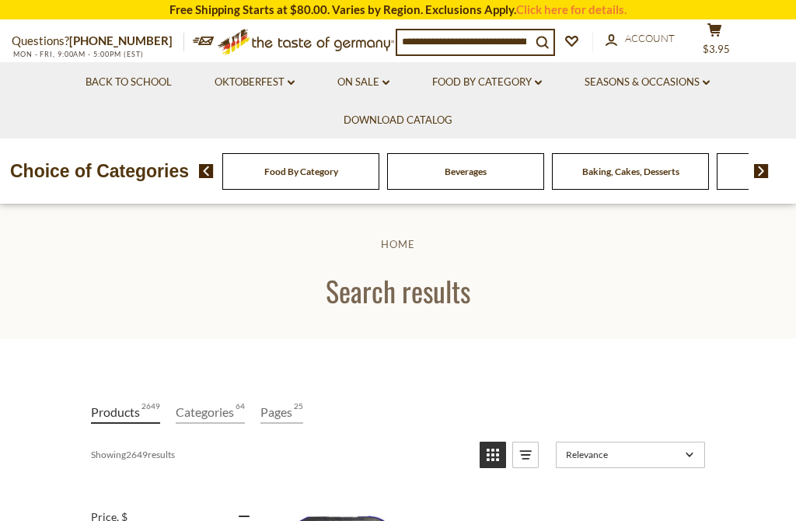
click at [423, 44] on input at bounding box center [464, 41] width 134 height 22
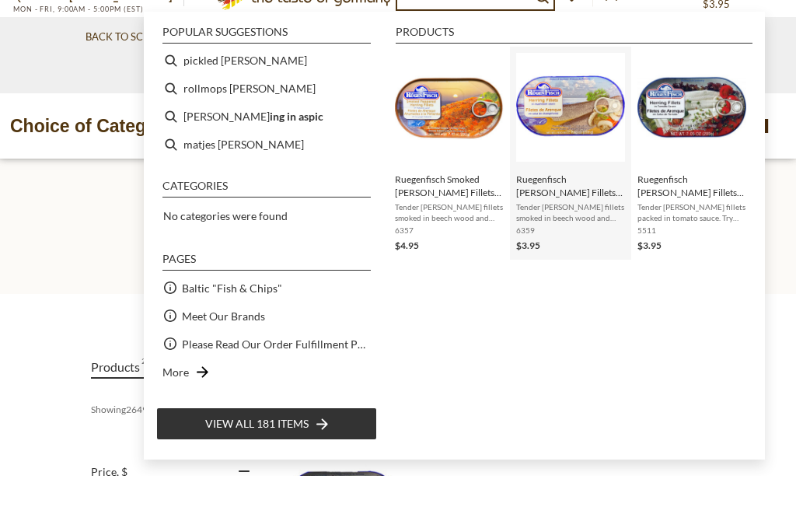
type input "****"
click at [599, 106] on img "Ruegenfisch Herring Fillets in Mushroom Sauce, 7.05 oz." at bounding box center [570, 152] width 109 height 109
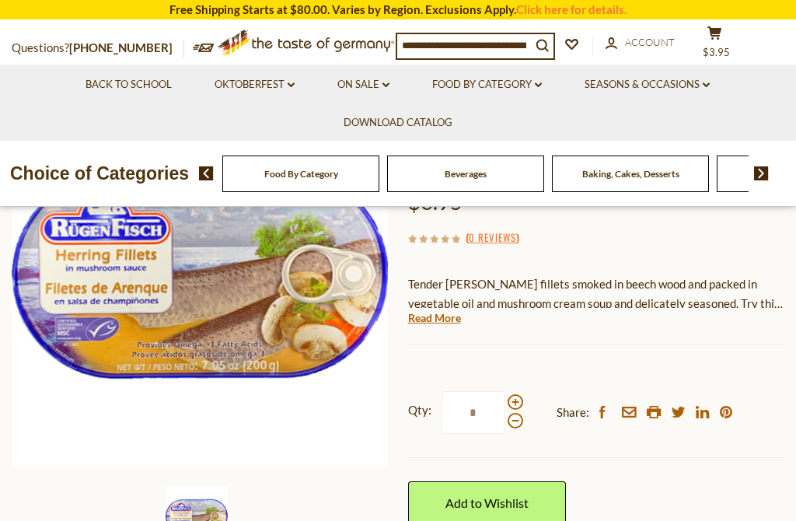
scroll to position [207, 0]
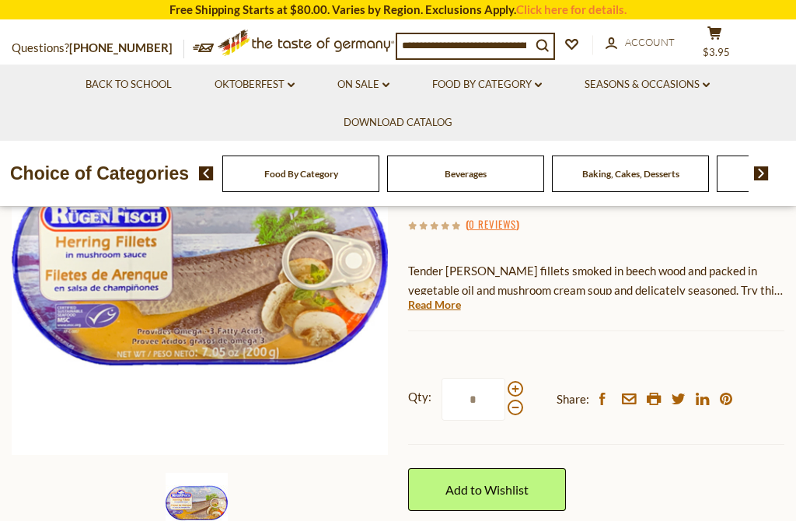
click at [765, 378] on div "Qty: * Share: facebook email printer twitter linkedin pinterest" at bounding box center [596, 399] width 376 height 90
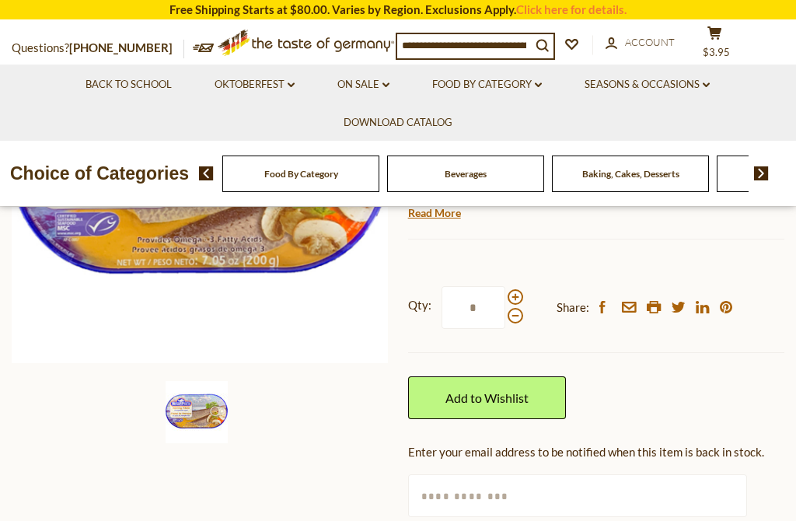
click at [684, 510] on input "text" at bounding box center [577, 495] width 339 height 43
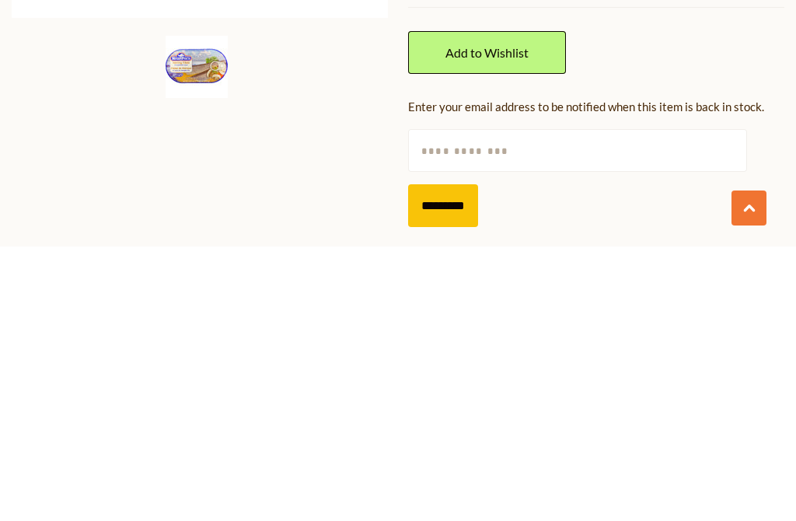
click at [472, 305] on link "Add to Wishlist" at bounding box center [487, 326] width 158 height 43
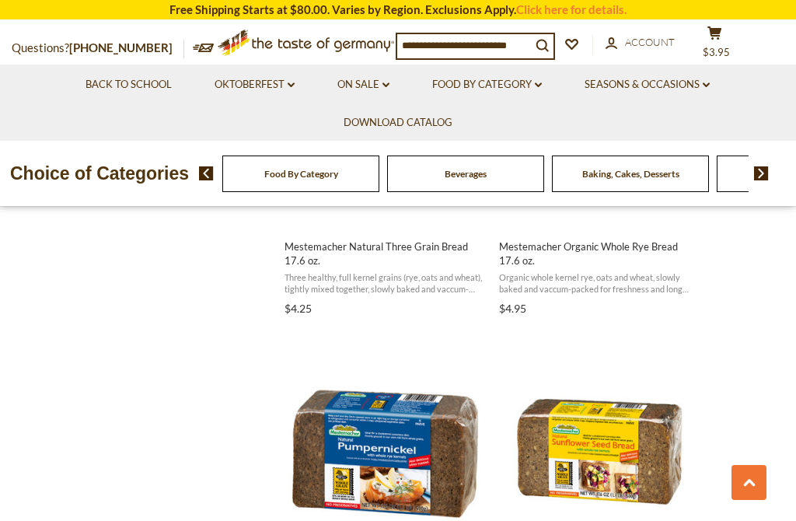
scroll to position [2206, 0]
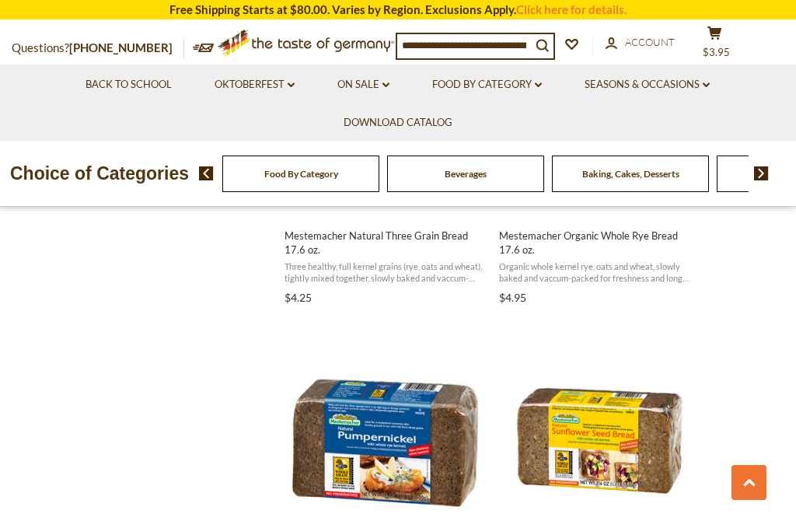
click at [623, 437] on img "Mestemacher Natural Sunflower Seed Breads 17.6 oz." at bounding box center [599, 439] width 206 height 206
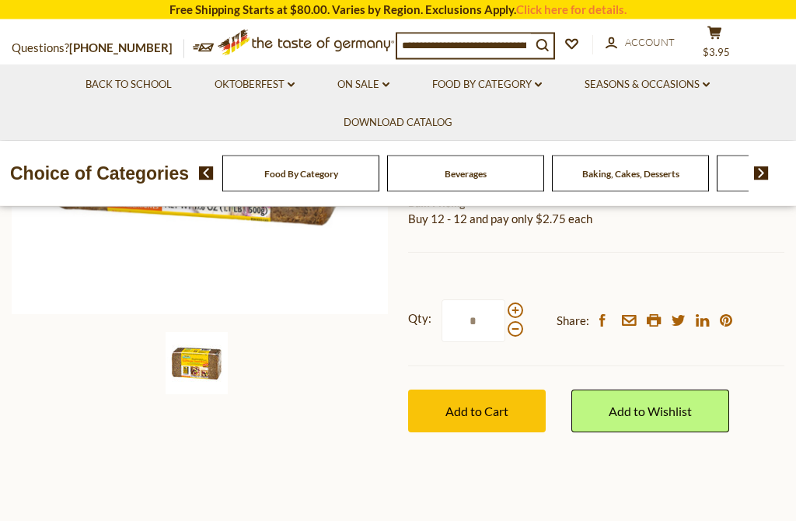
scroll to position [347, 0]
click at [485, 413] on span "Add to Cart" at bounding box center [476, 410] width 63 height 15
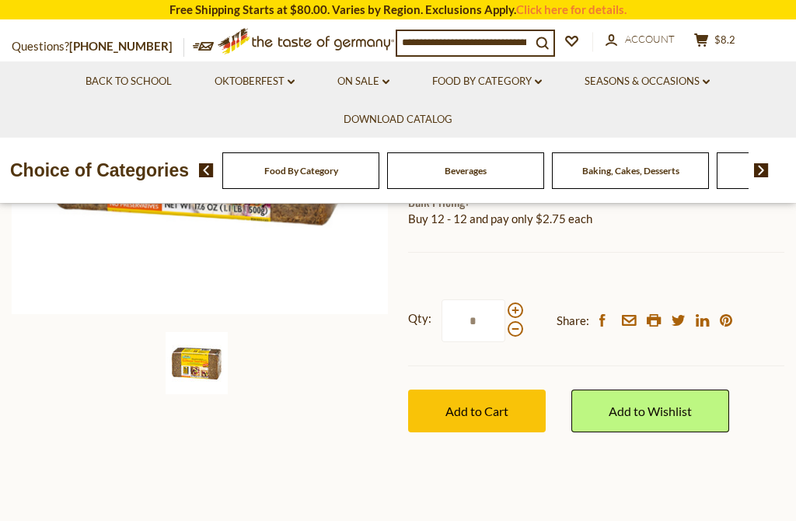
click at [676, 404] on link "Add to Wishlist" at bounding box center [650, 410] width 158 height 43
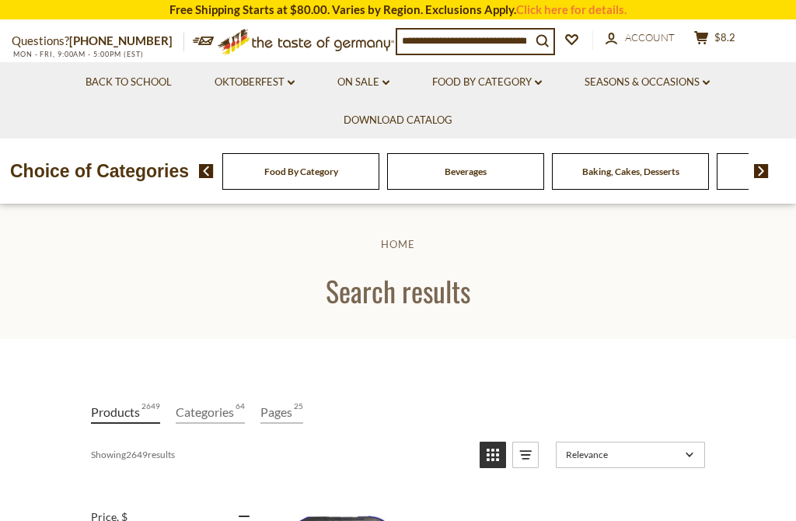
click at [447, 46] on input at bounding box center [464, 41] width 134 height 22
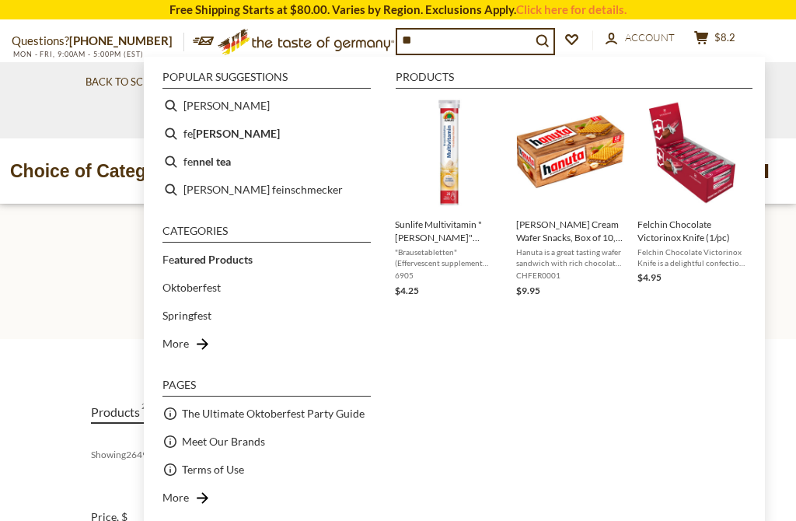
type input "*"
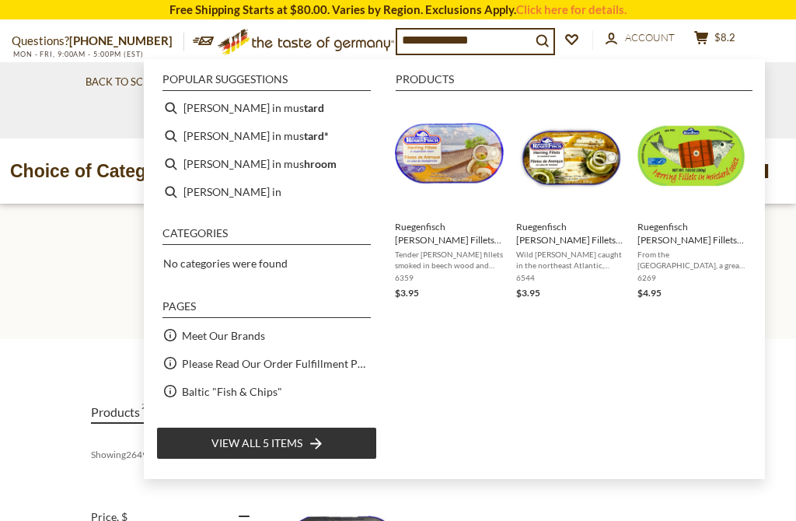
click at [276, 176] on li "herring in mus hroom" at bounding box center [266, 164] width 221 height 28
type input "**********"
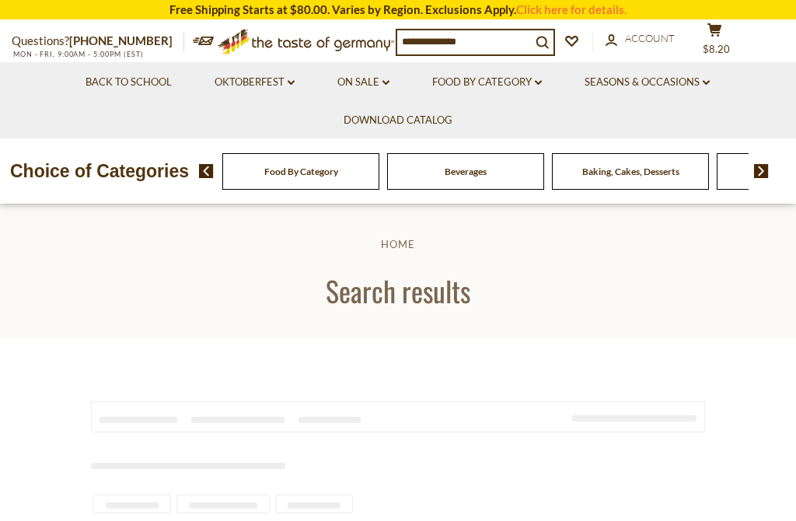
type input "**********"
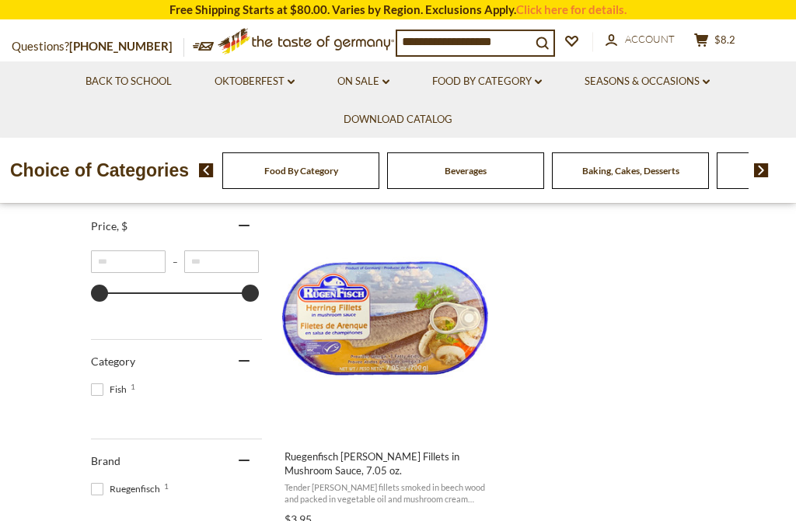
scroll to position [294, 0]
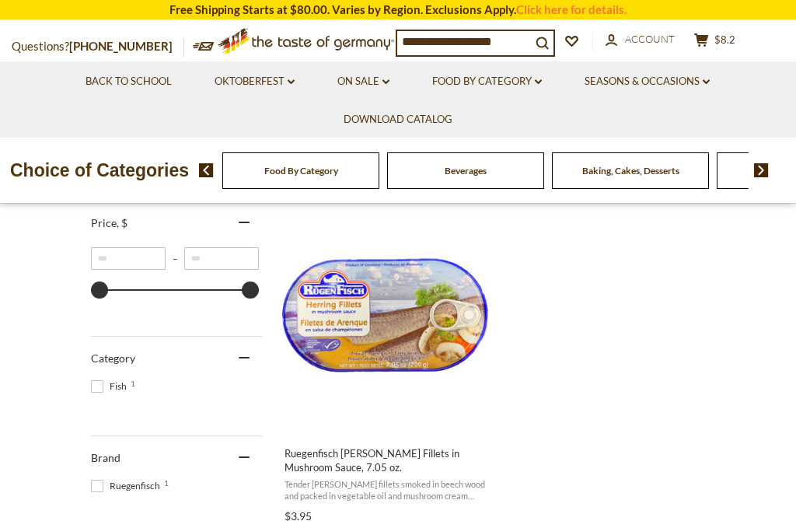
click at [435, 320] on img "Ruegenfisch Herring Fillets in Mushroom Sauce, 7.05 oz." at bounding box center [385, 318] width 206 height 206
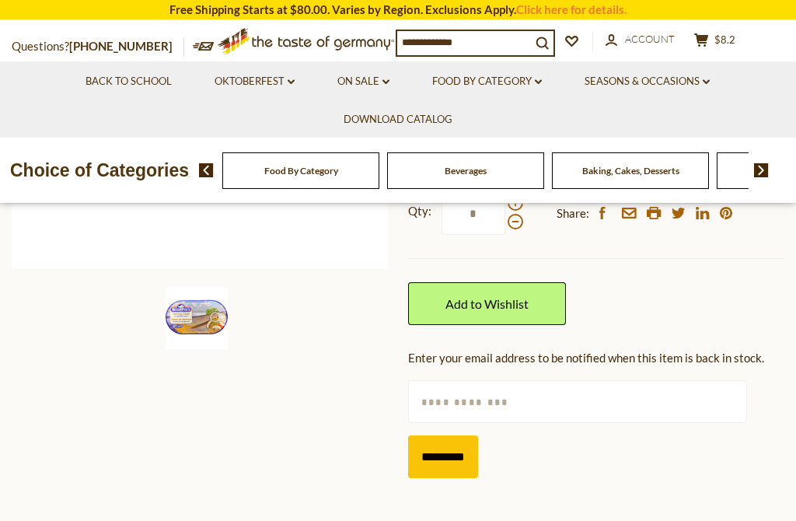
scroll to position [395, 0]
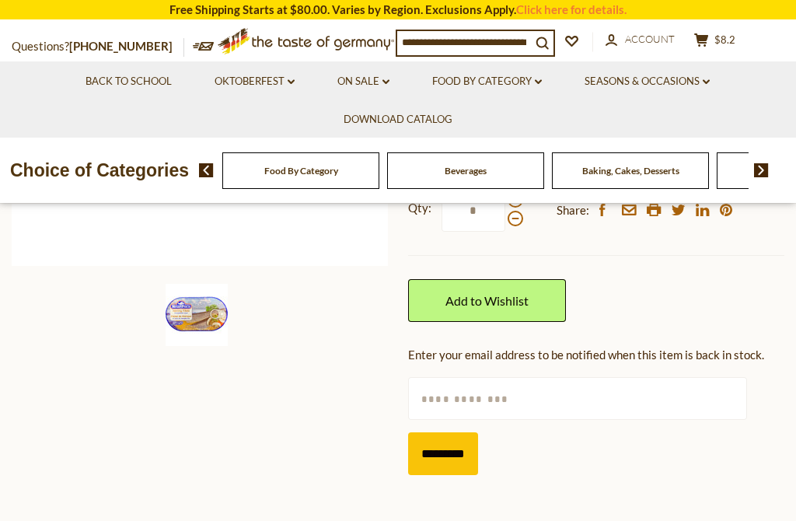
click at [442, 395] on input "text" at bounding box center [577, 398] width 339 height 43
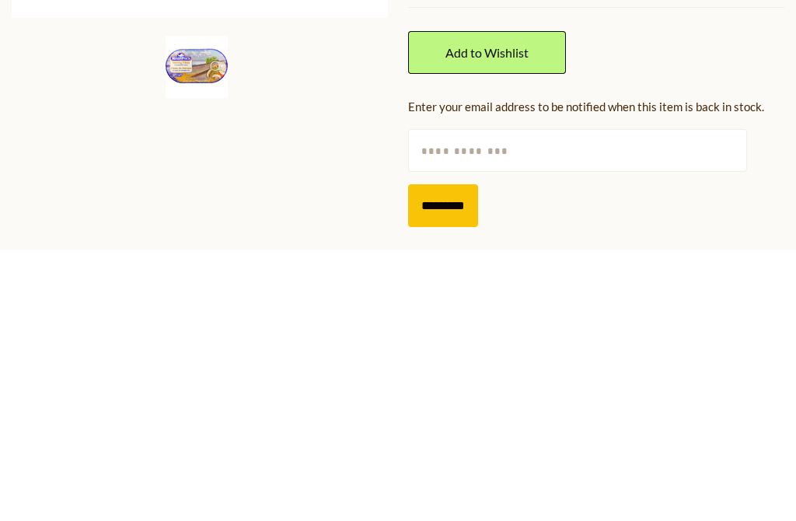
scroll to position [0, 0]
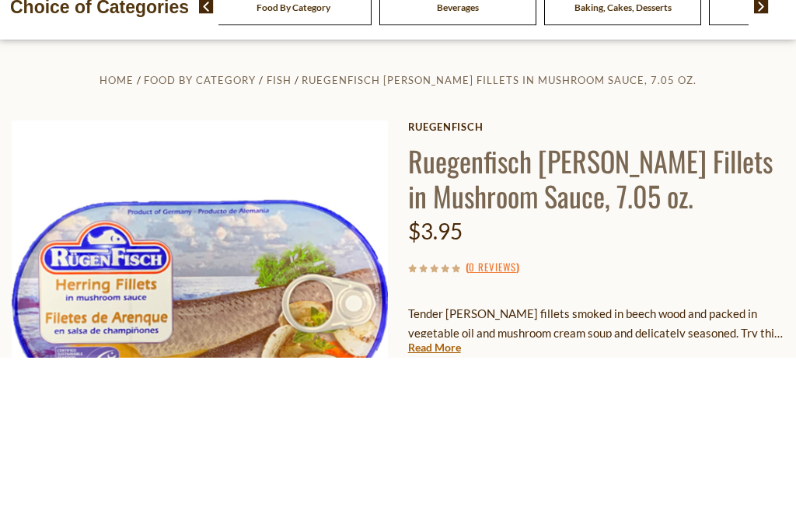
click at [740, 284] on link "Ruegenfisch" at bounding box center [596, 290] width 376 height 12
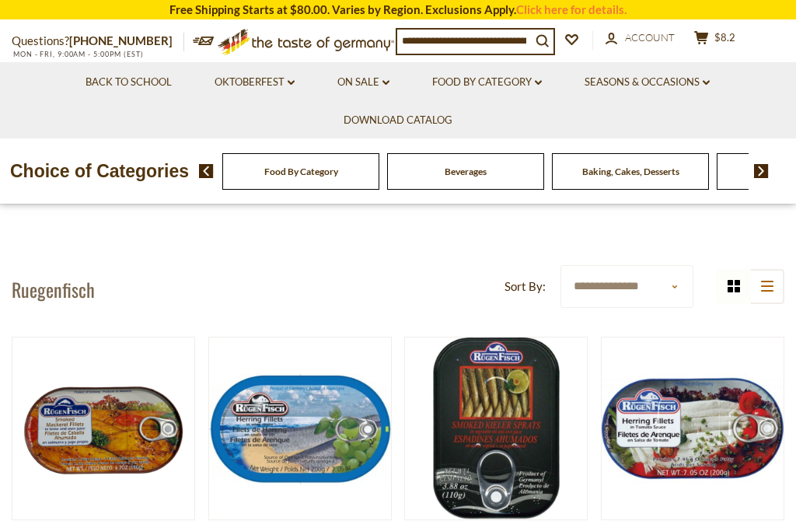
click at [724, 42] on button "cart $8.2" at bounding box center [714, 39] width 47 height 19
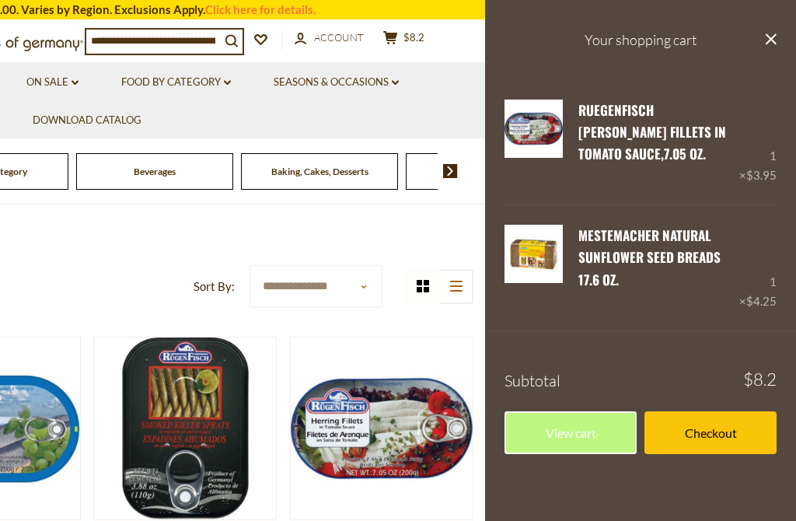
click at [589, 430] on link "View cart" at bounding box center [570, 432] width 132 height 43
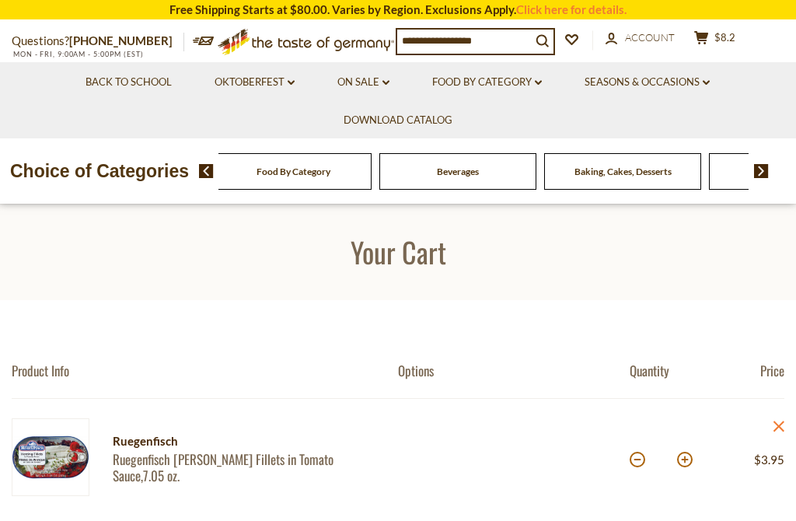
click at [458, 37] on input at bounding box center [464, 41] width 134 height 22
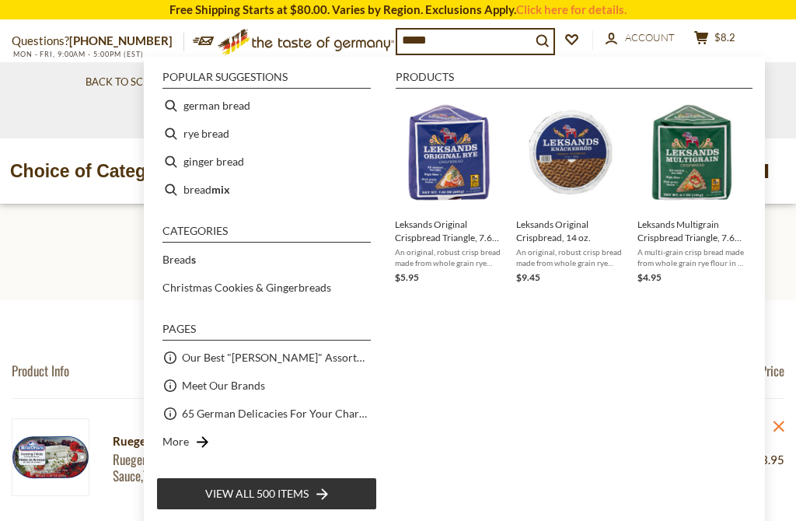
click at [223, 113] on li "german bread" at bounding box center [266, 106] width 221 height 28
type input "**********"
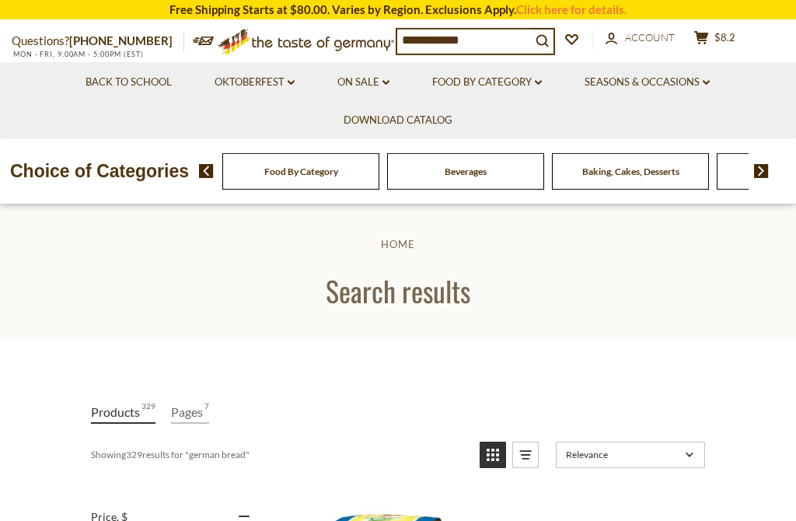
scroll to position [11, 0]
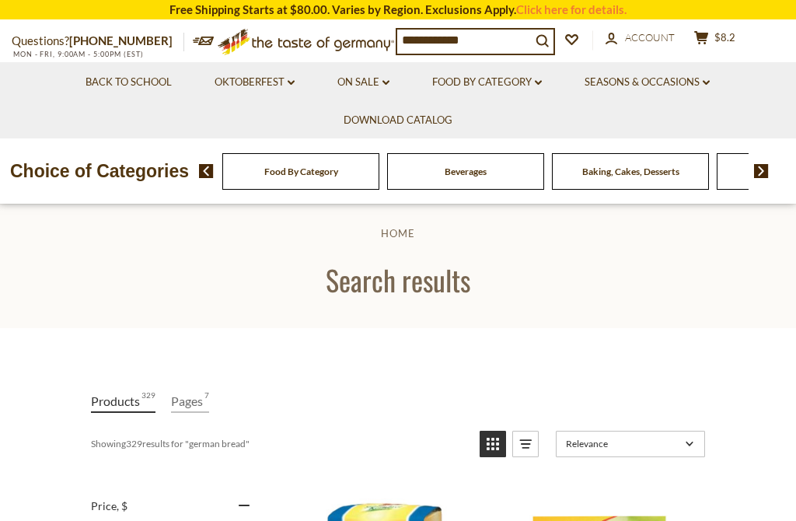
click at [520, 37] on input "**********" at bounding box center [464, 41] width 134 height 22
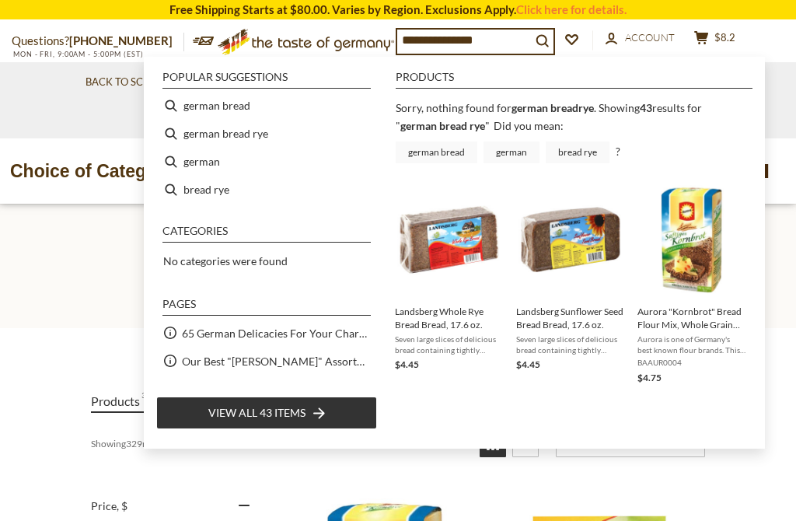
type input "**********"
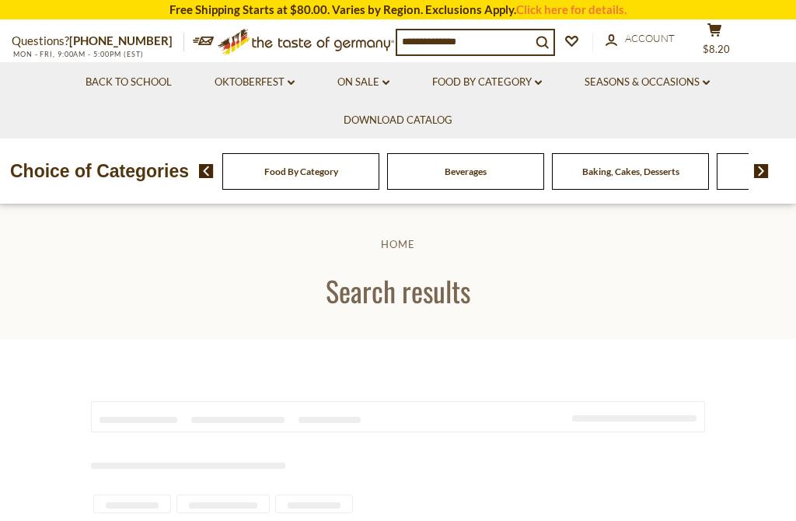
type input "**********"
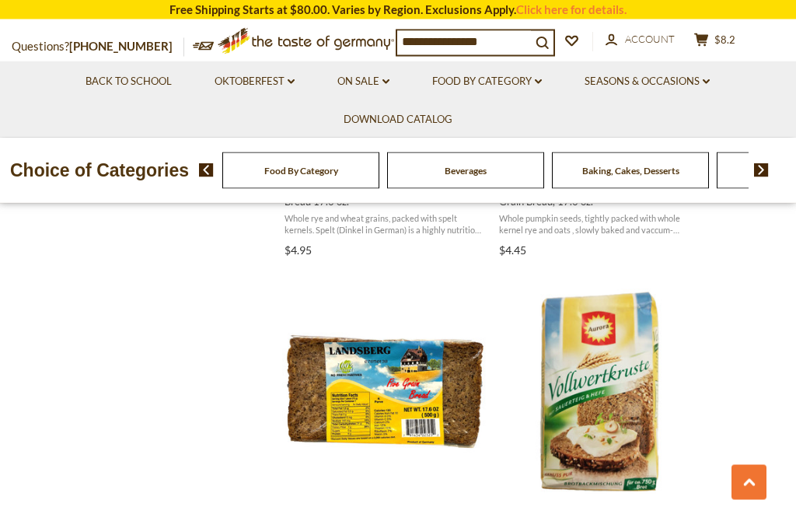
scroll to position [1590, 0]
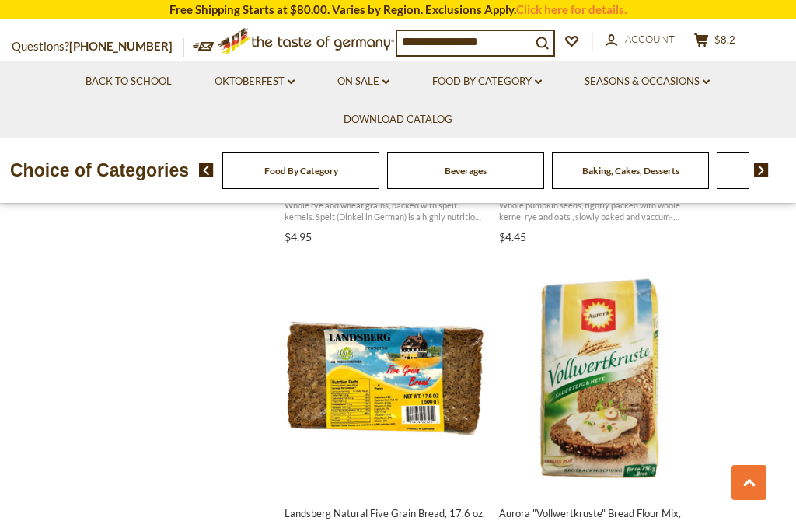
click at [787, 399] on section "Products 43 Pages 2 Showing 43 results for " german bread rye " Relevance Relev…" at bounding box center [398, 248] width 796 height 2998
click at [402, 387] on img "Landsberg Natural Five Grain Bread, 17.6 oz." at bounding box center [385, 378] width 206 height 206
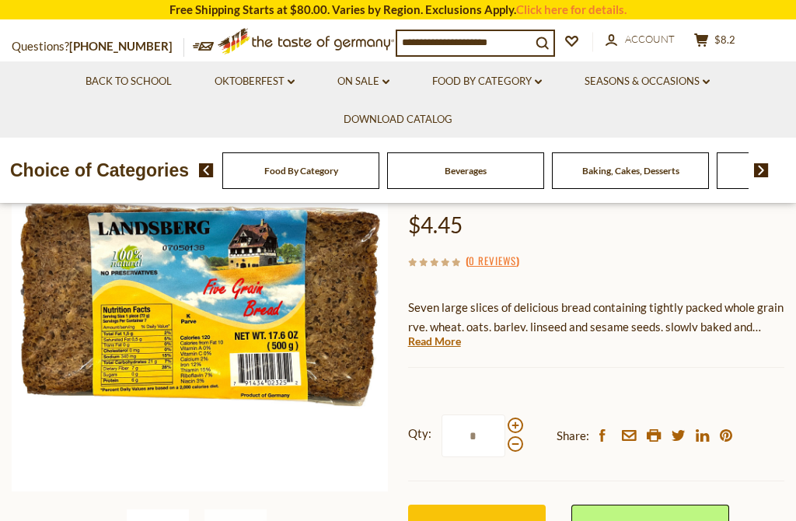
scroll to position [246, 0]
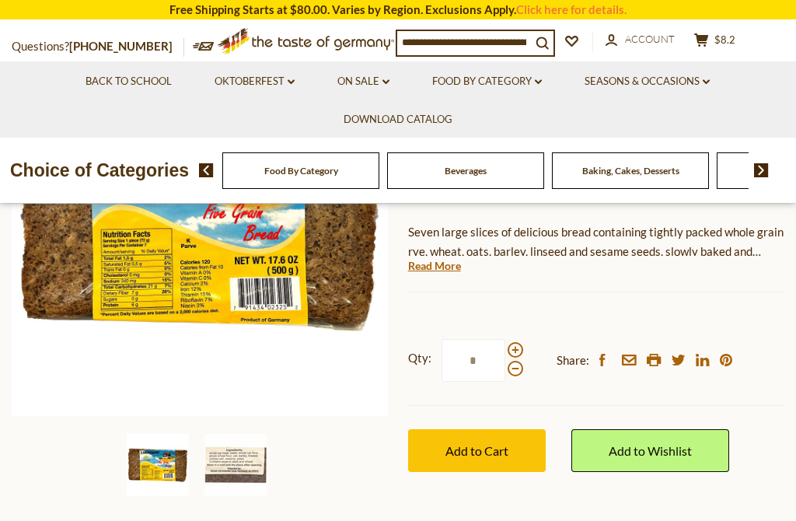
click at [501, 448] on span "Add to Cart" at bounding box center [476, 450] width 63 height 15
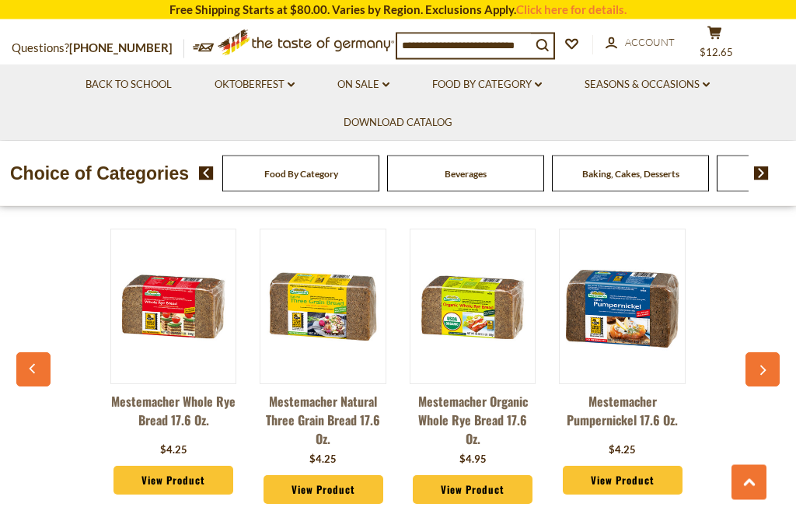
scroll to position [1043, 0]
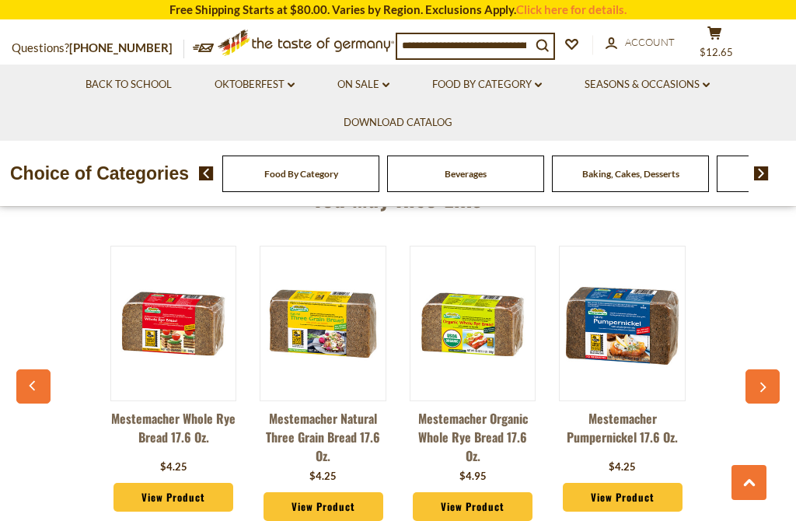
click at [336, 328] on img at bounding box center [322, 323] width 125 height 125
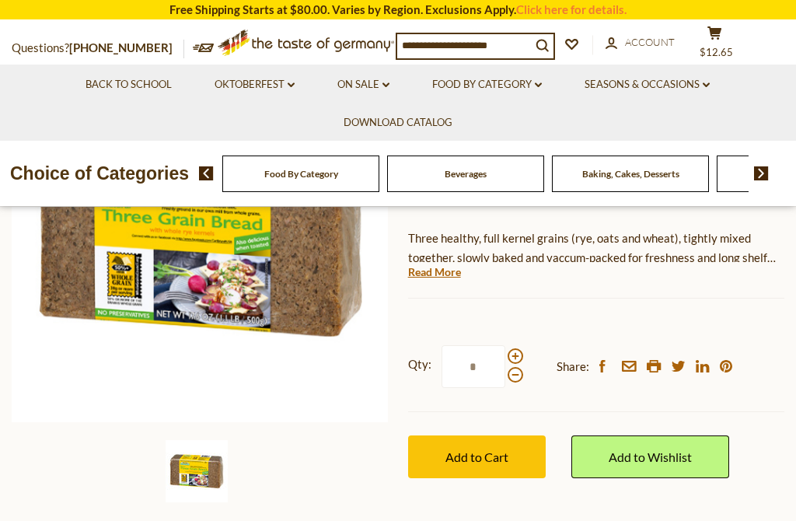
scroll to position [241, 0]
click at [489, 459] on span "Add to Cart" at bounding box center [476, 456] width 63 height 15
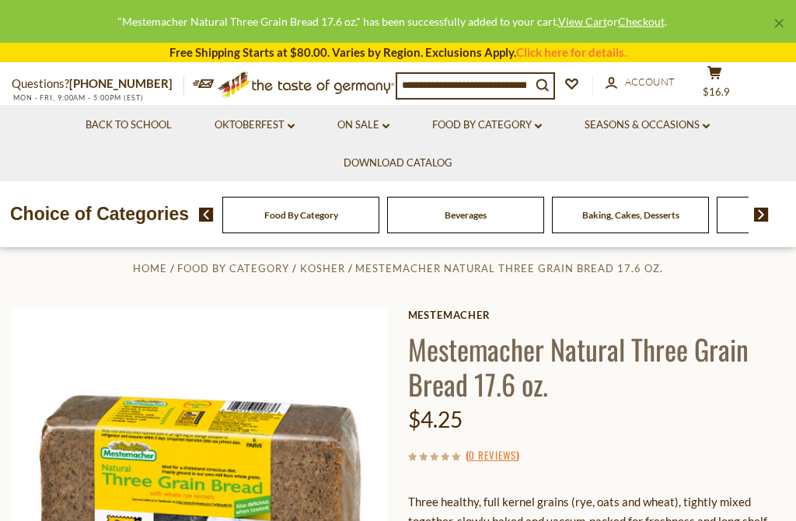
scroll to position [0, 0]
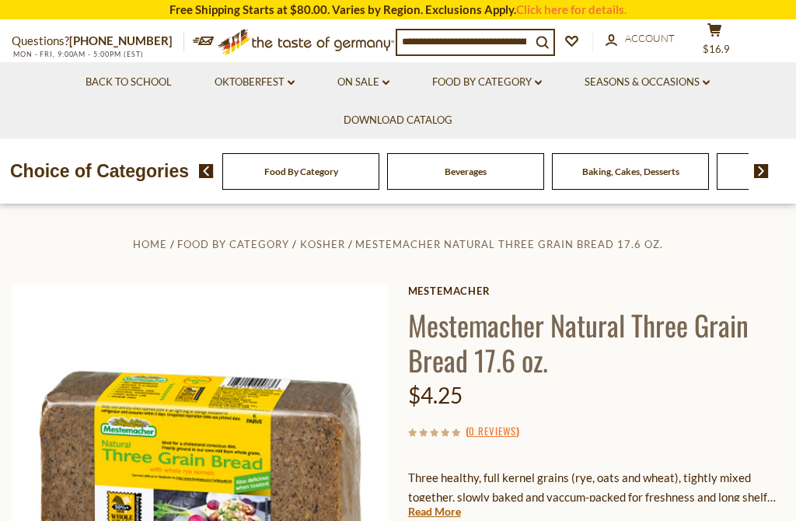
click at [523, 36] on input at bounding box center [464, 41] width 134 height 22
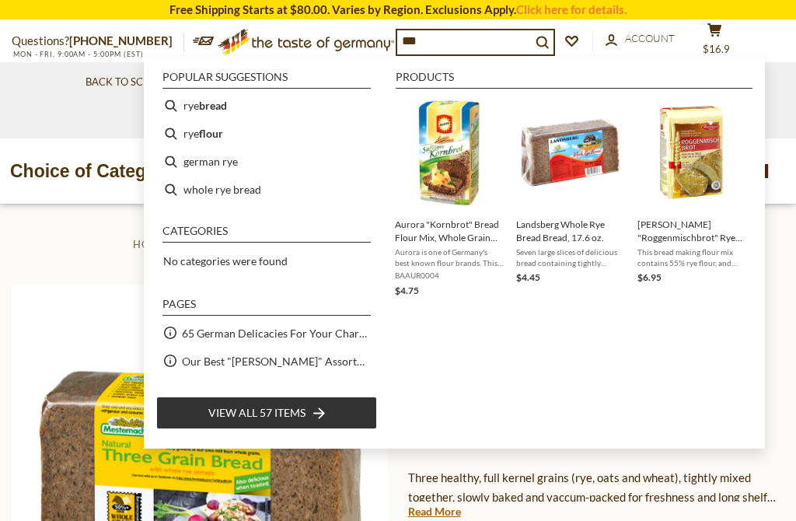
click at [258, 200] on li "whole rye bread" at bounding box center [266, 190] width 221 height 28
type input "**********"
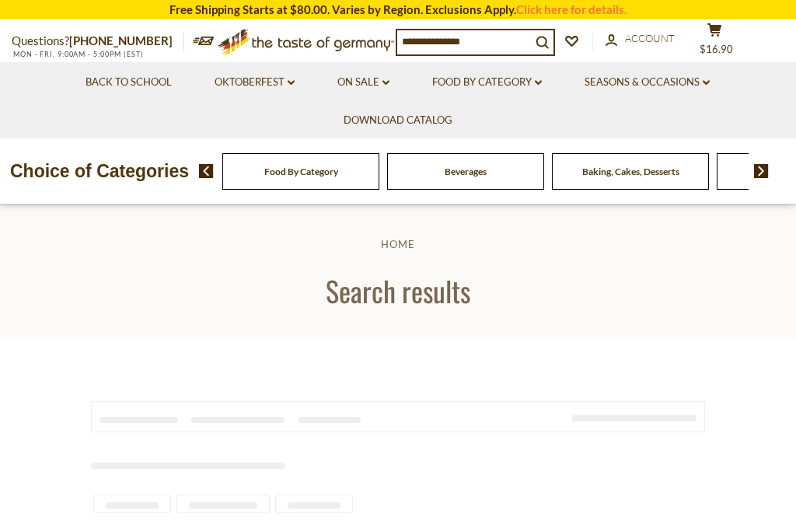
type input "**********"
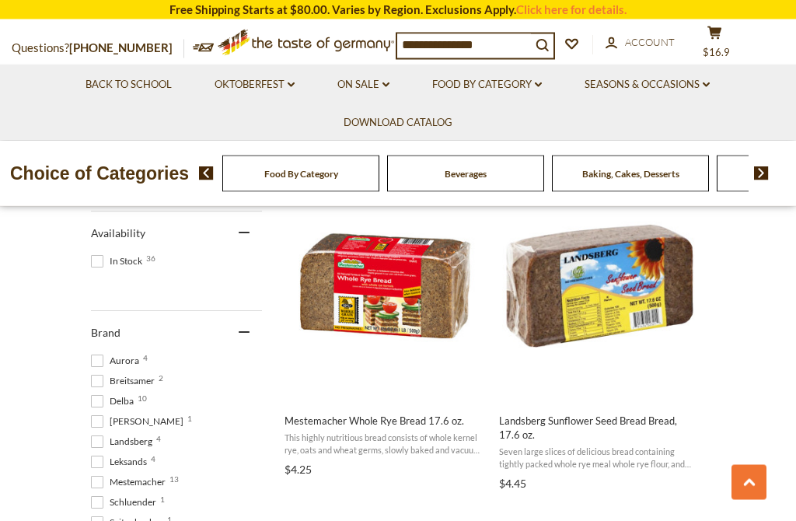
scroll to position [660, 0]
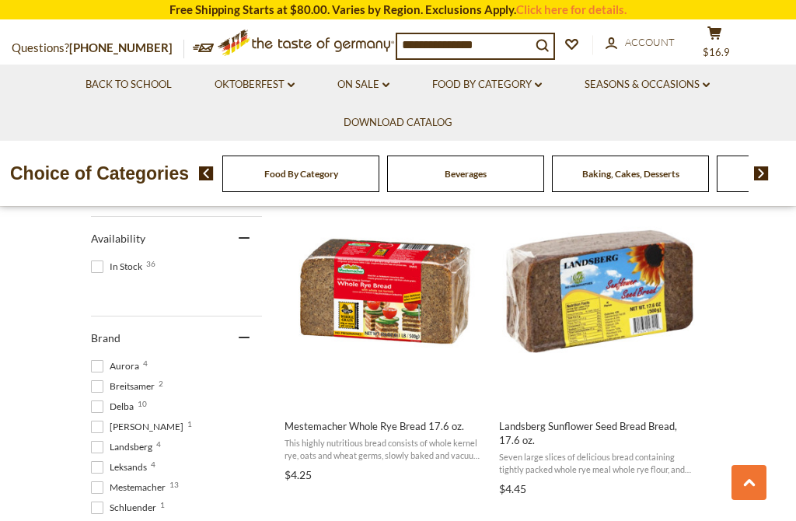
click at [623, 306] on img "Landsberg Sunflower Seed Bread Bread, 17.6 oz." at bounding box center [599, 291] width 206 height 206
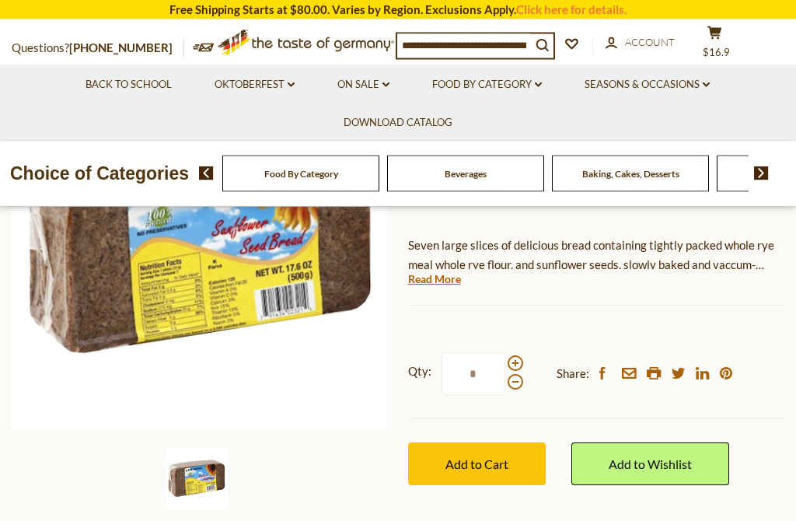
scroll to position [252, 0]
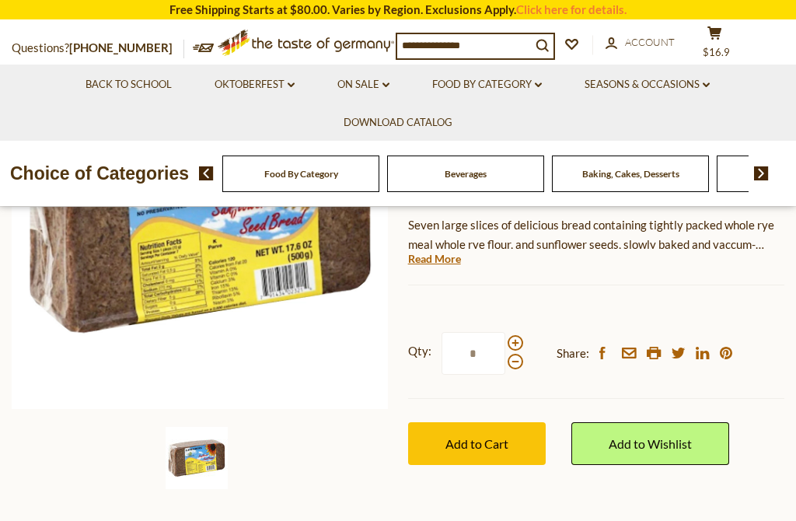
click at [488, 437] on span "Add to Cart" at bounding box center [476, 443] width 63 height 15
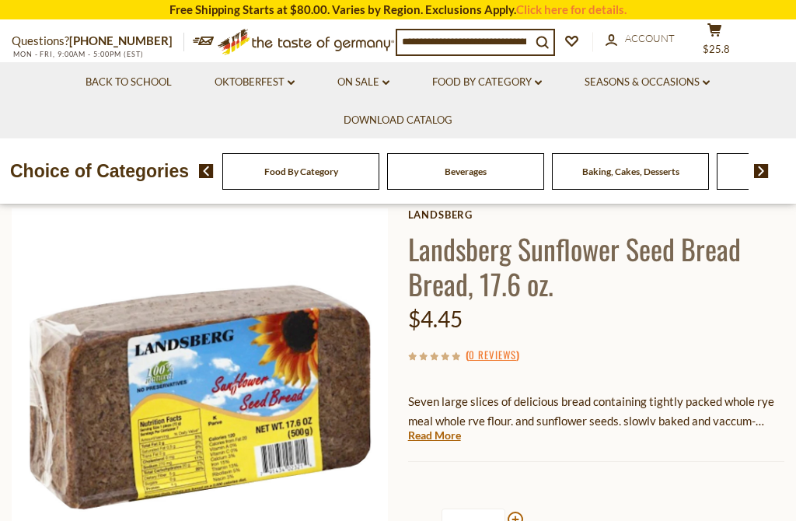
scroll to position [0, 0]
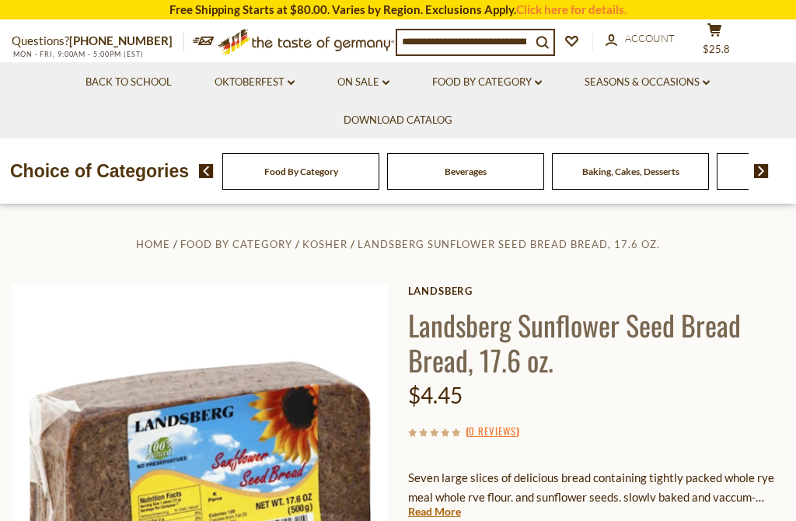
click at [730, 43] on span "$25.8" at bounding box center [715, 49] width 27 height 12
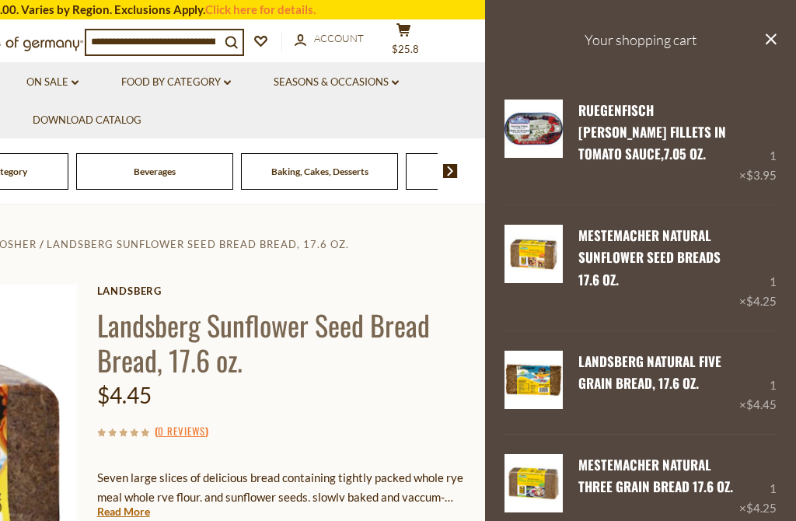
scroll to position [0, -1]
click at [193, 37] on input at bounding box center [153, 41] width 134 height 22
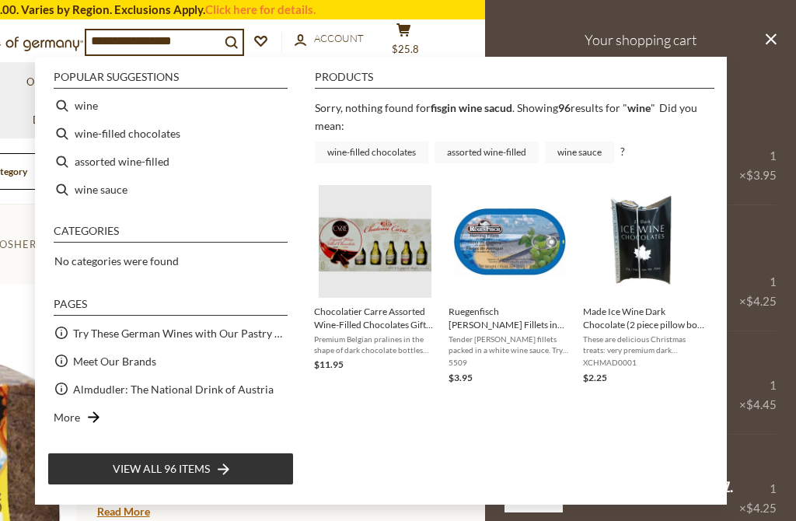
click at [224, 37] on button "search_icon" at bounding box center [231, 40] width 23 height 21
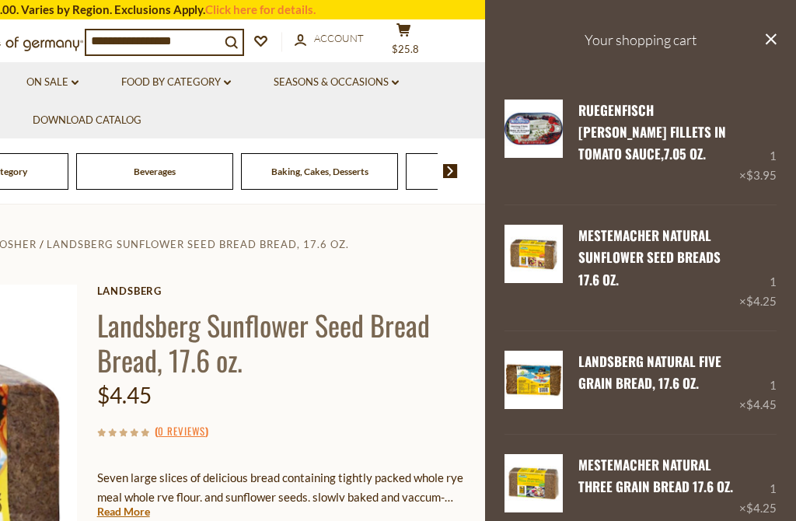
type input "****"
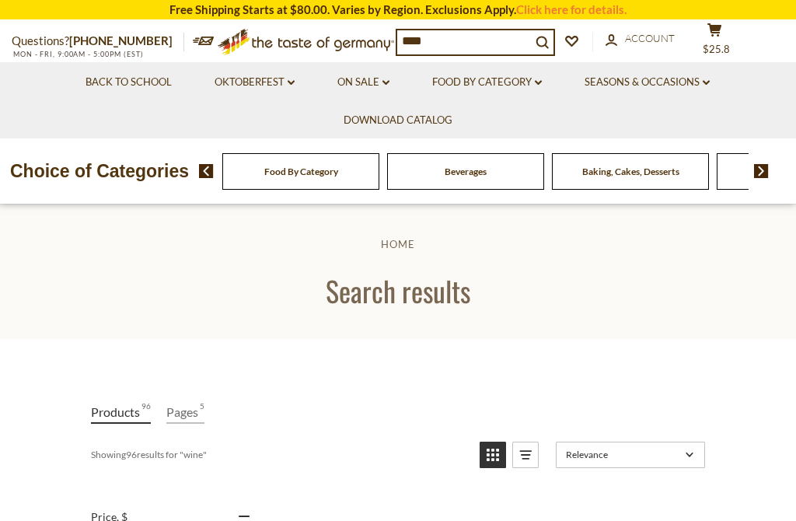
click at [468, 33] on input "****" at bounding box center [464, 41] width 134 height 22
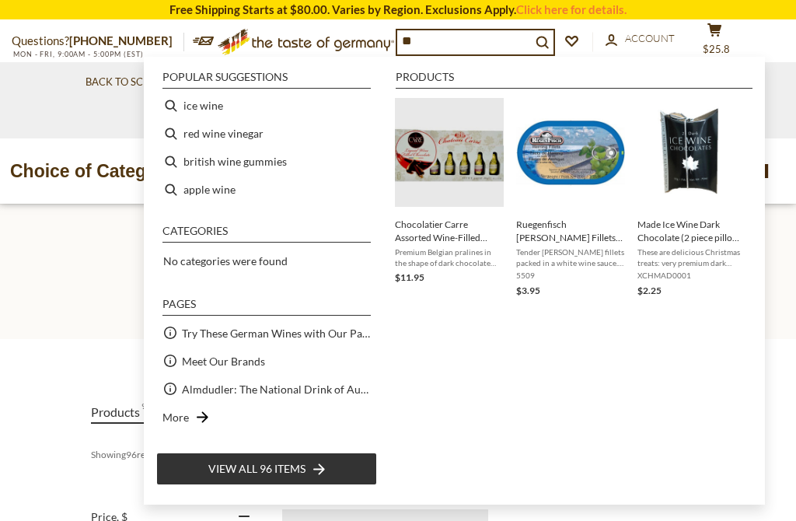
type input "*"
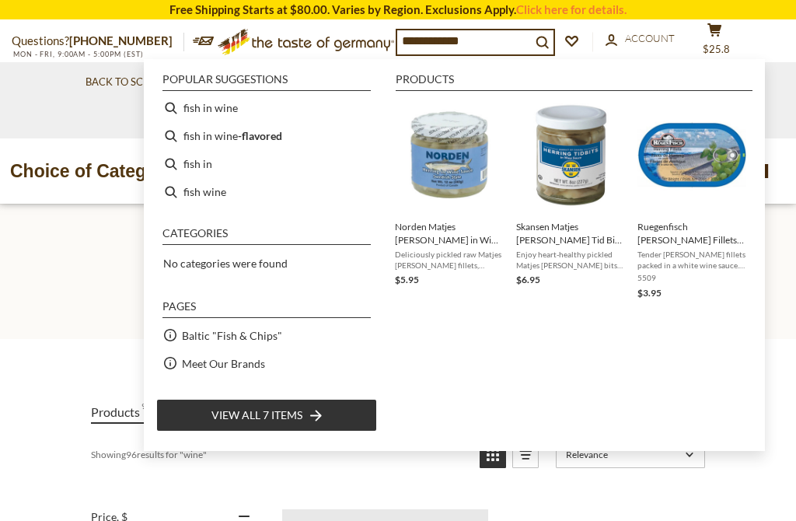
type input "**********"
click at [222, 110] on li "fish in wine" at bounding box center [266, 108] width 221 height 28
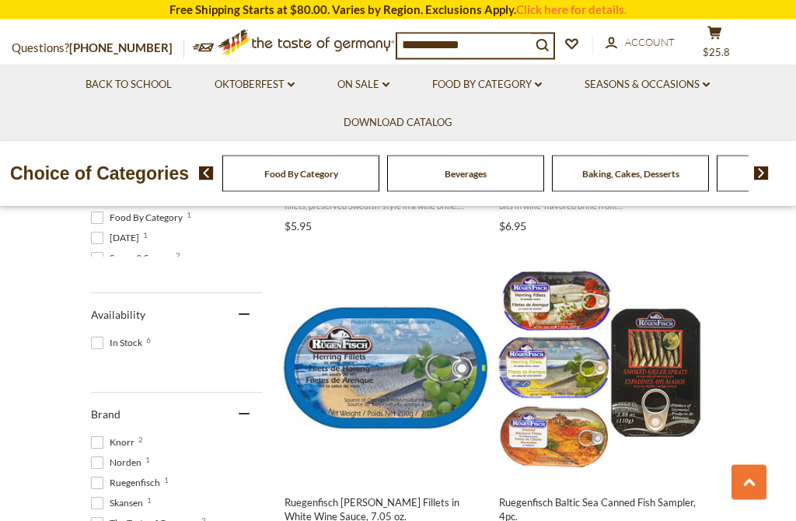
scroll to position [592, 0]
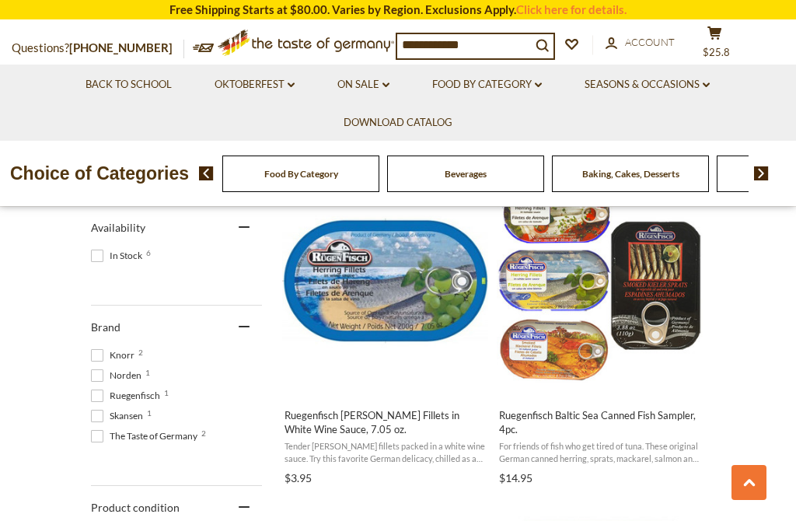
scroll to position [670, 0]
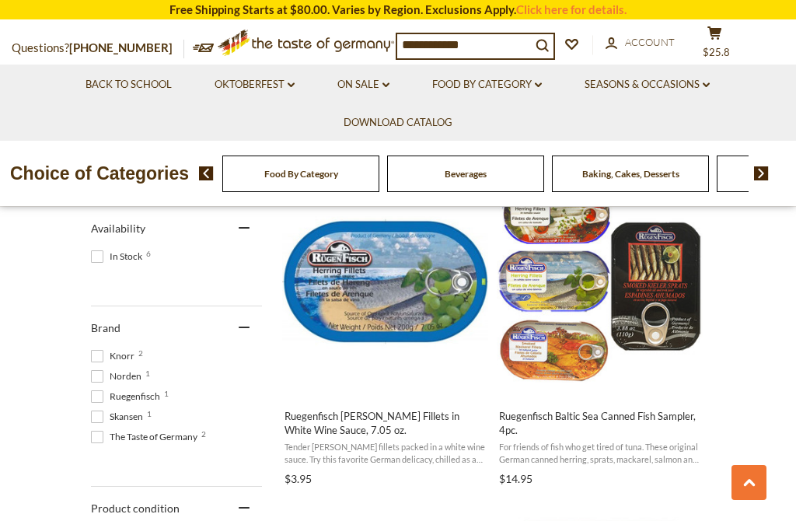
click at [395, 378] on button "Add to cart" at bounding box center [384, 380] width 204 height 33
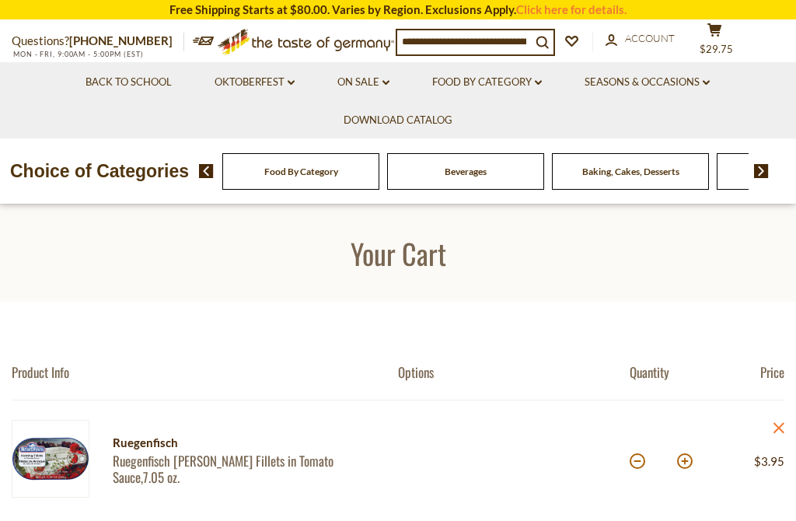
click at [737, 36] on button "cart $29.75" at bounding box center [714, 42] width 47 height 39
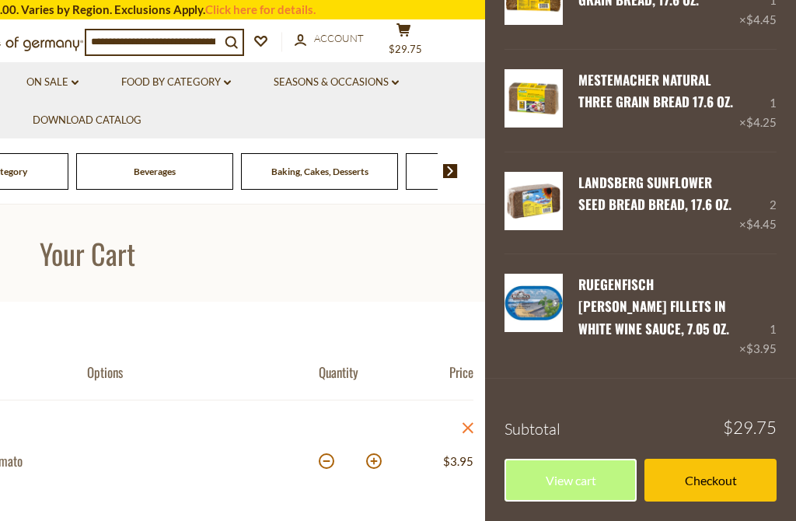
scroll to position [384, 0]
click at [728, 482] on link "Checkout" at bounding box center [710, 479] width 132 height 43
